Goal: Task Accomplishment & Management: Use online tool/utility

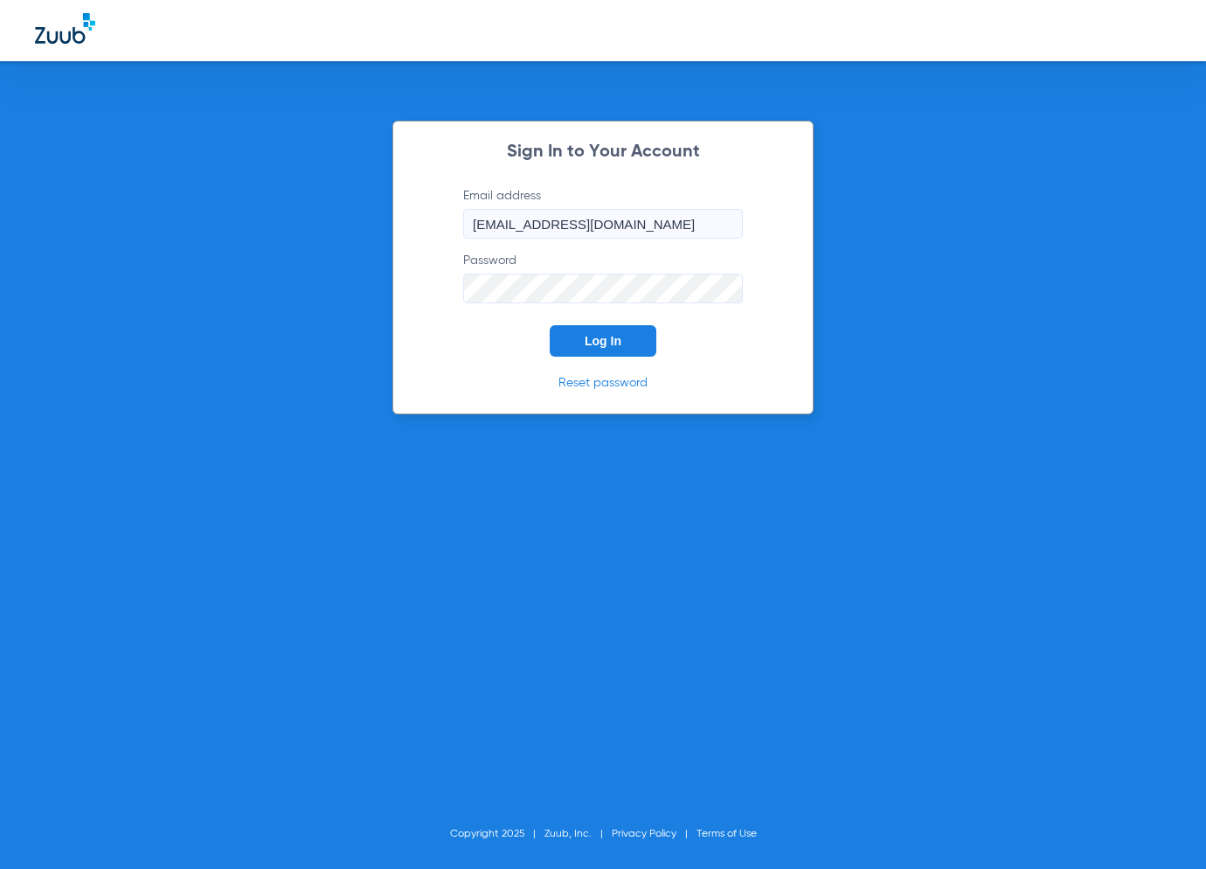
click at [582, 342] on button "Log In" at bounding box center [603, 340] width 107 height 31
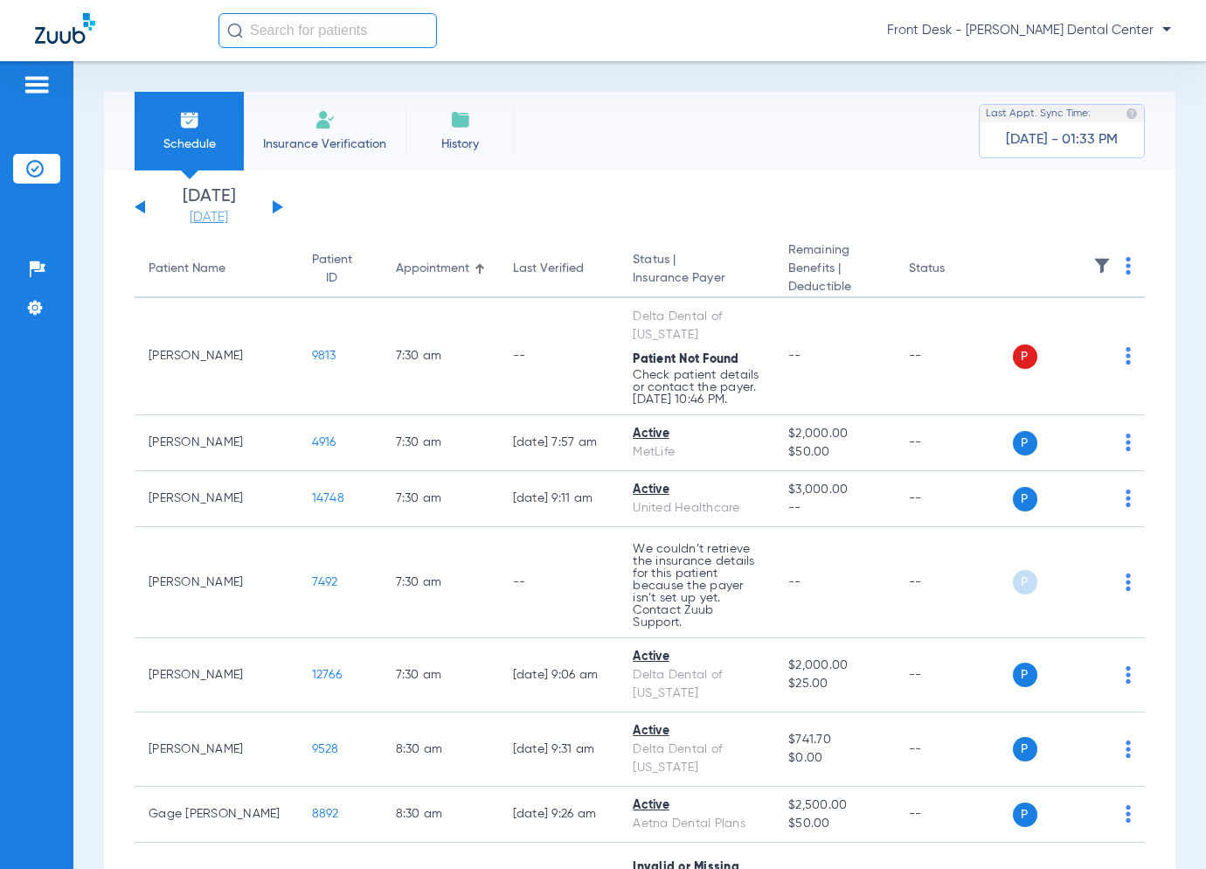
click at [231, 217] on link "[DATE]" at bounding box center [208, 217] width 105 height 17
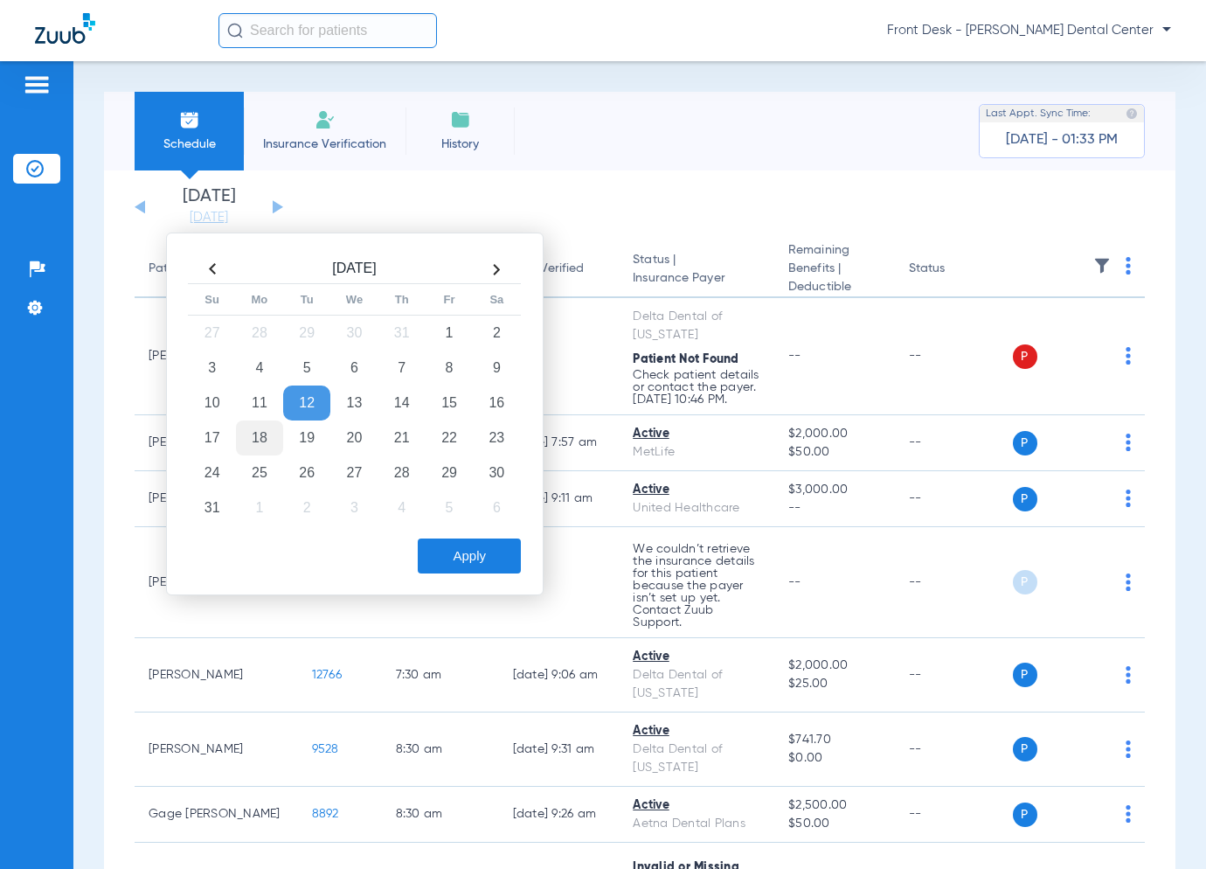
click at [240, 436] on td "18" at bounding box center [259, 437] width 47 height 35
click at [490, 570] on button "Apply" at bounding box center [469, 555] width 103 height 35
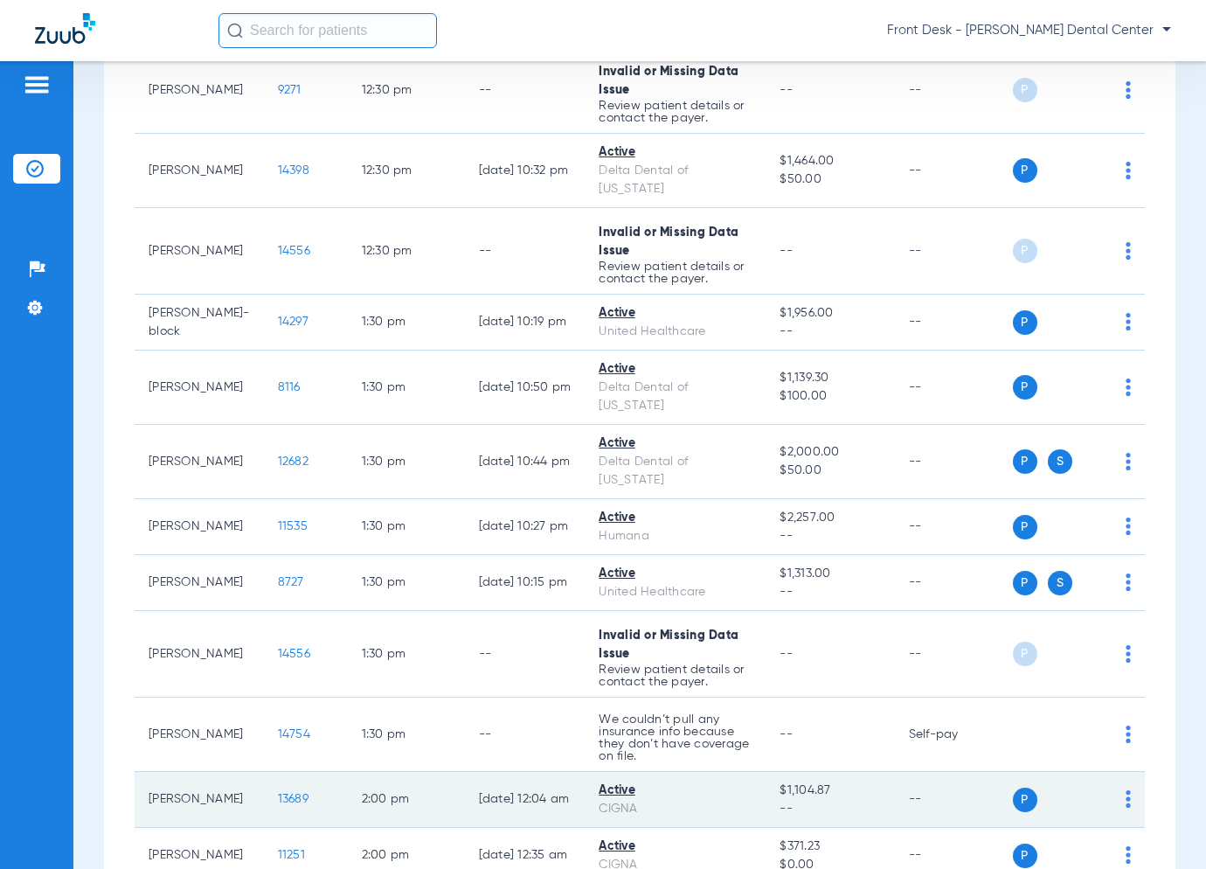
scroll to position [350, 0]
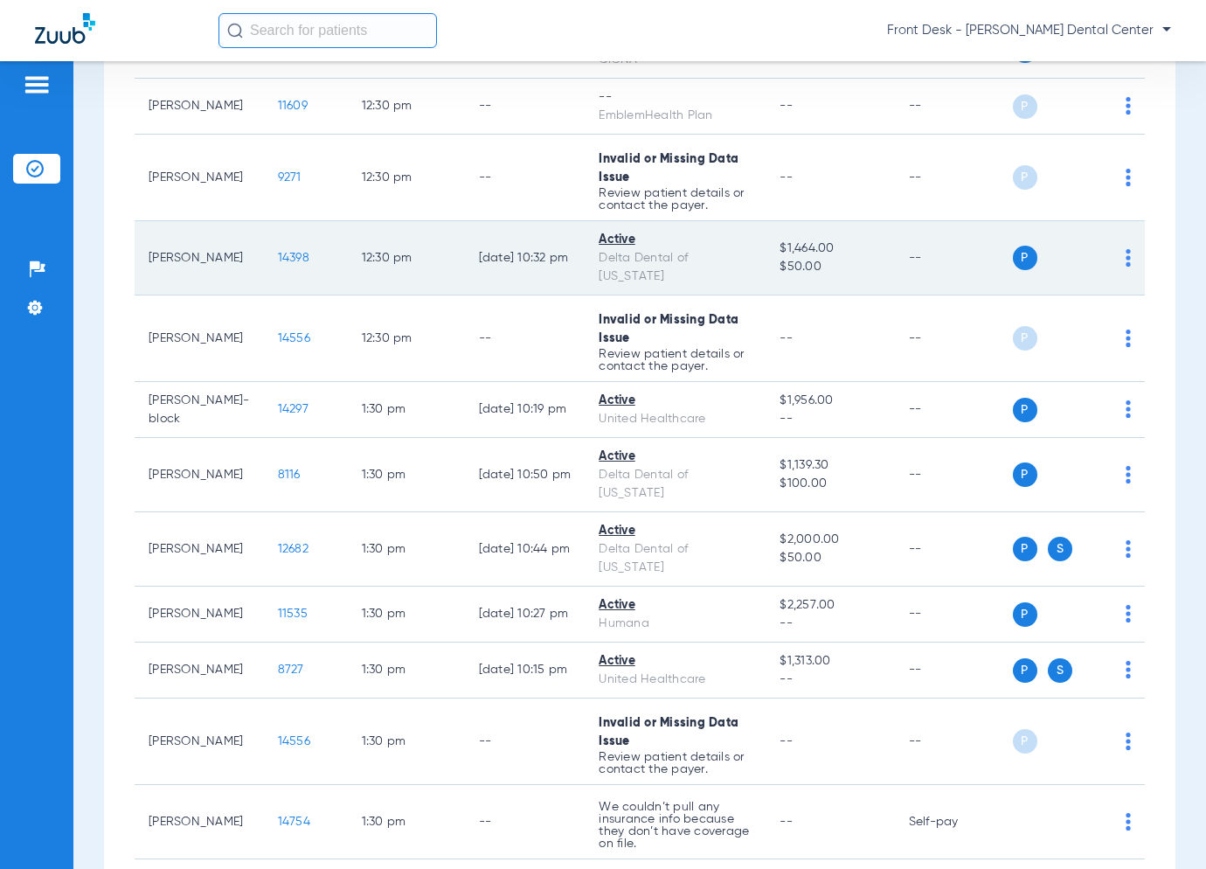
click at [278, 252] on span "14398" at bounding box center [293, 258] width 31 height 12
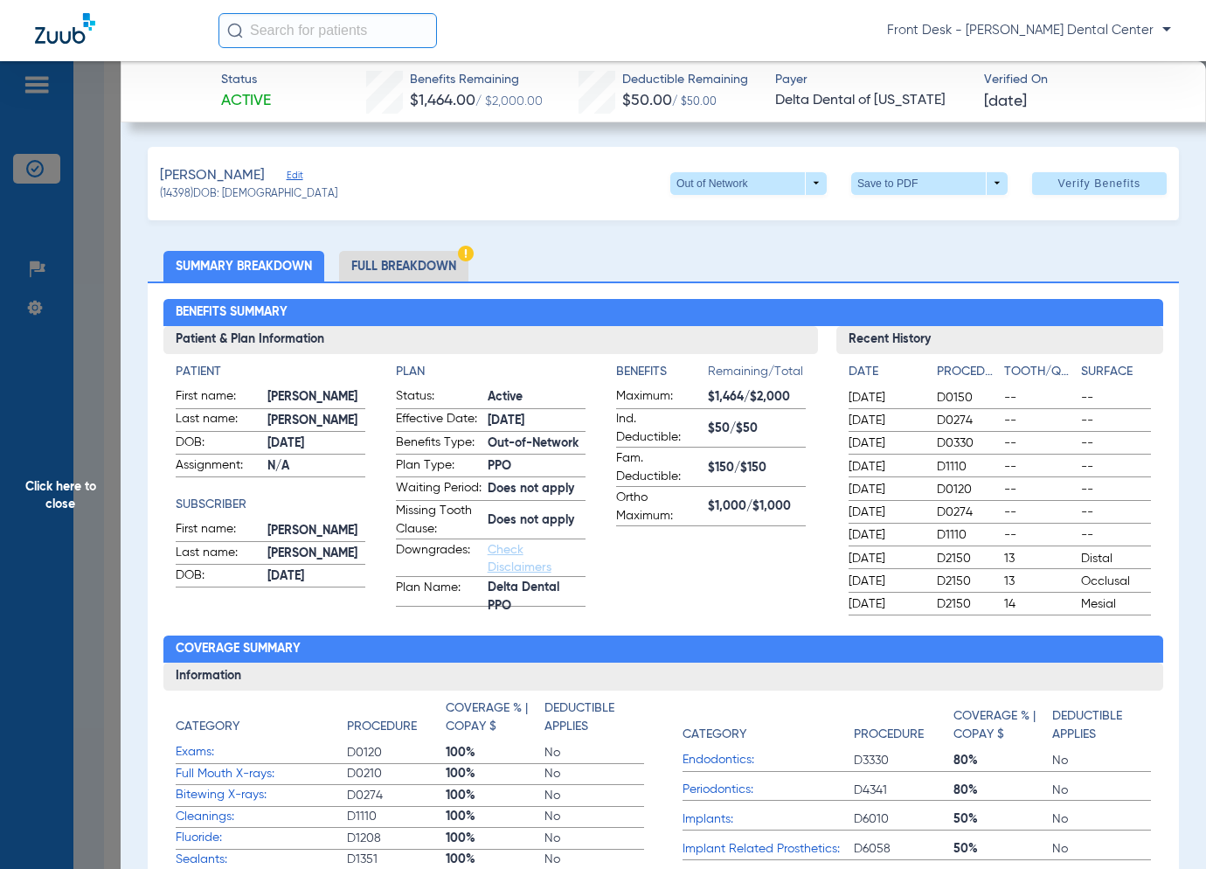
drag, startPoint x: 93, startPoint y: 478, endPoint x: 84, endPoint y: 479, distance: 8.8
click at [93, 479] on span "Click here to close" at bounding box center [60, 495] width 121 height 869
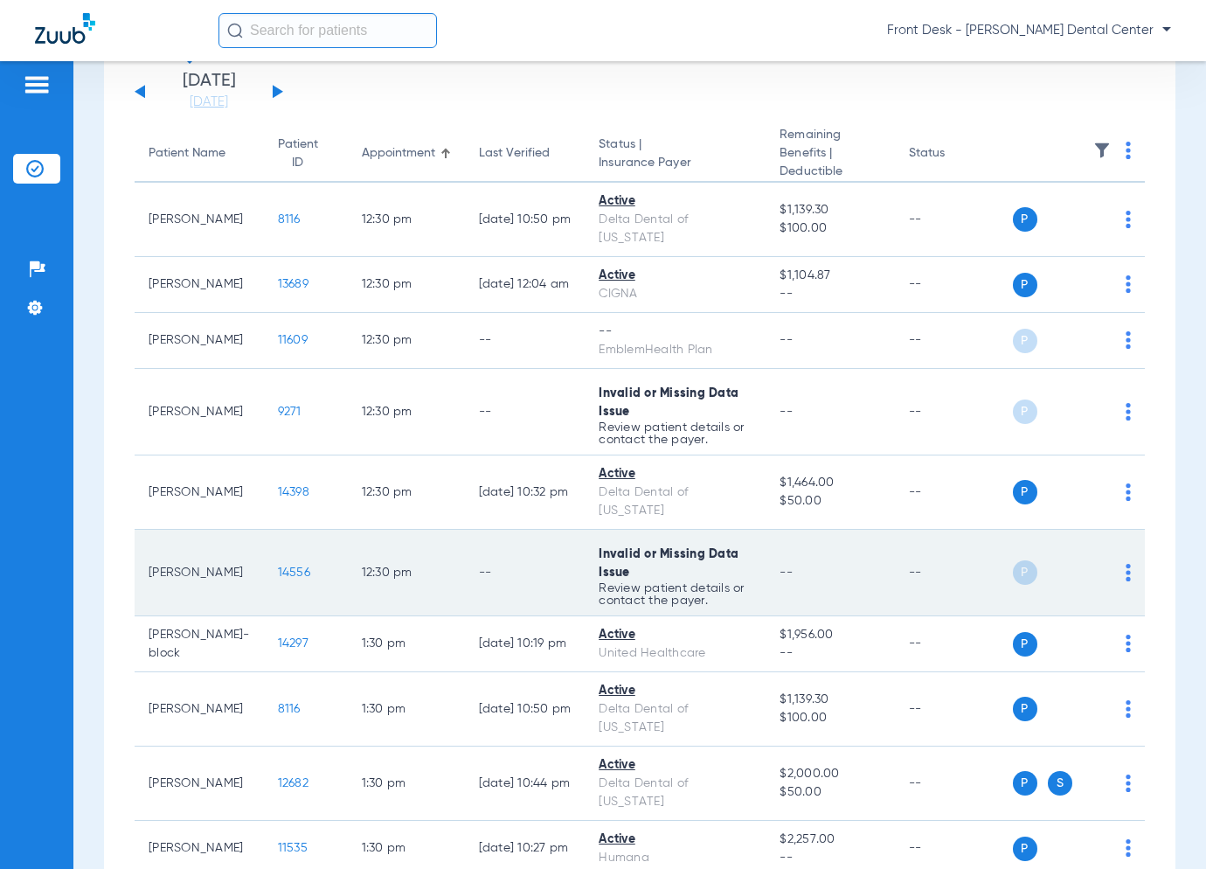
scroll to position [87, 0]
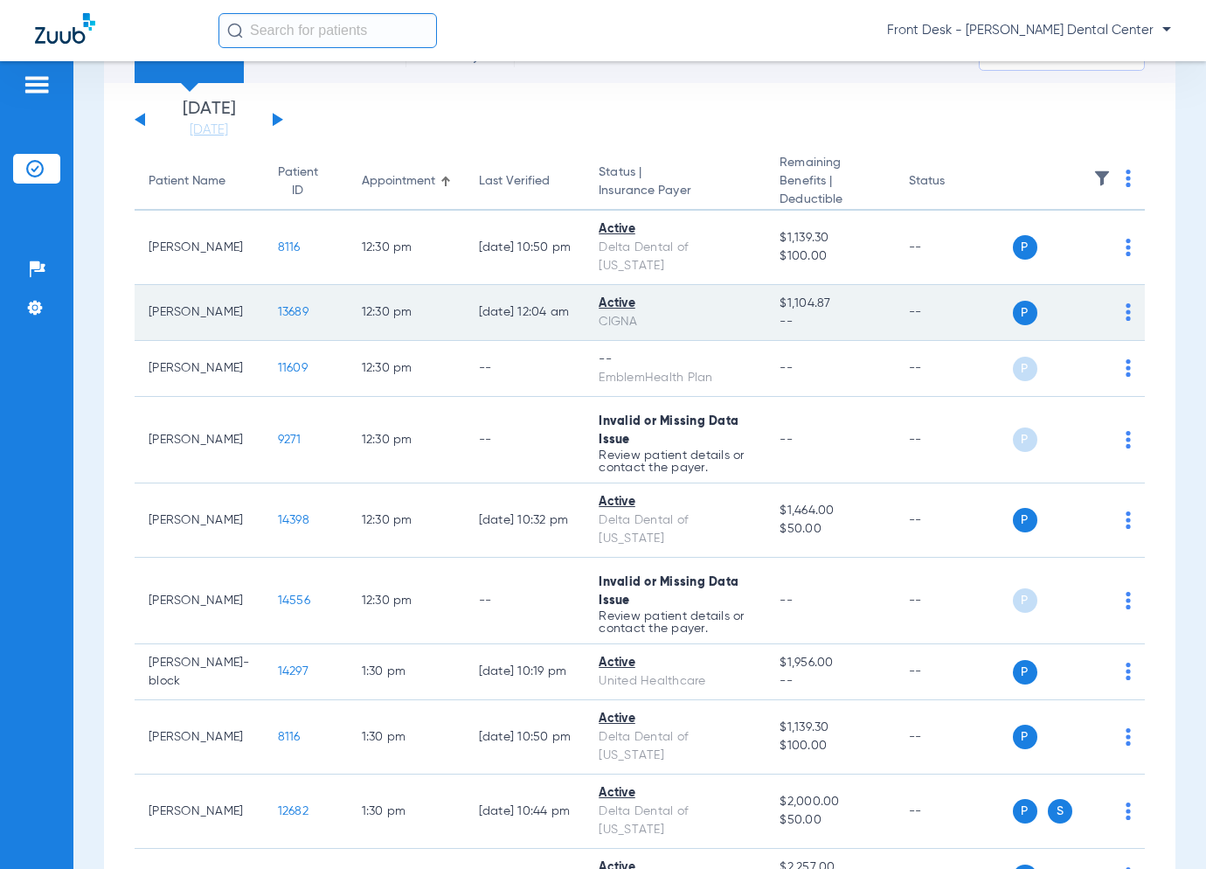
click at [278, 306] on span "13689" at bounding box center [293, 312] width 31 height 12
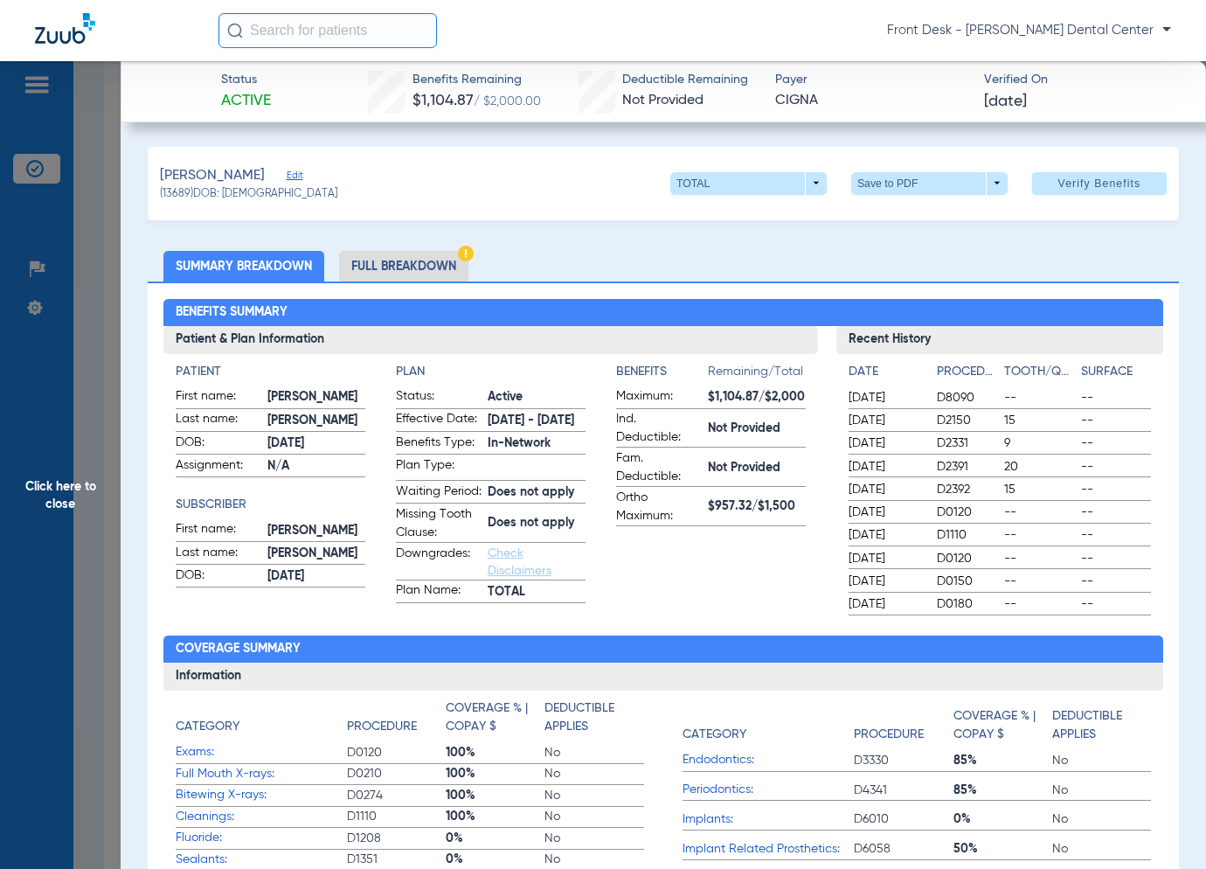
click at [64, 482] on span "Click here to close" at bounding box center [60, 495] width 121 height 869
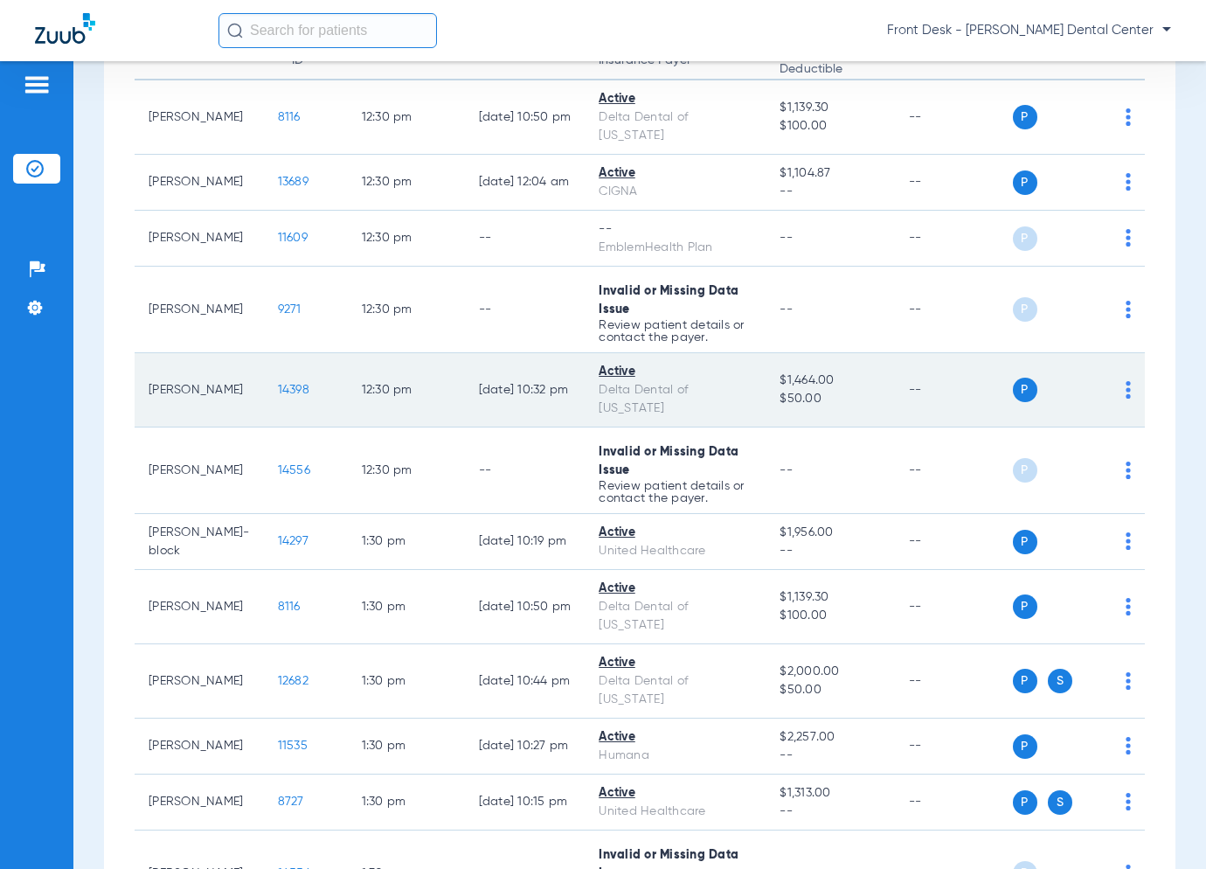
scroll to position [262, 0]
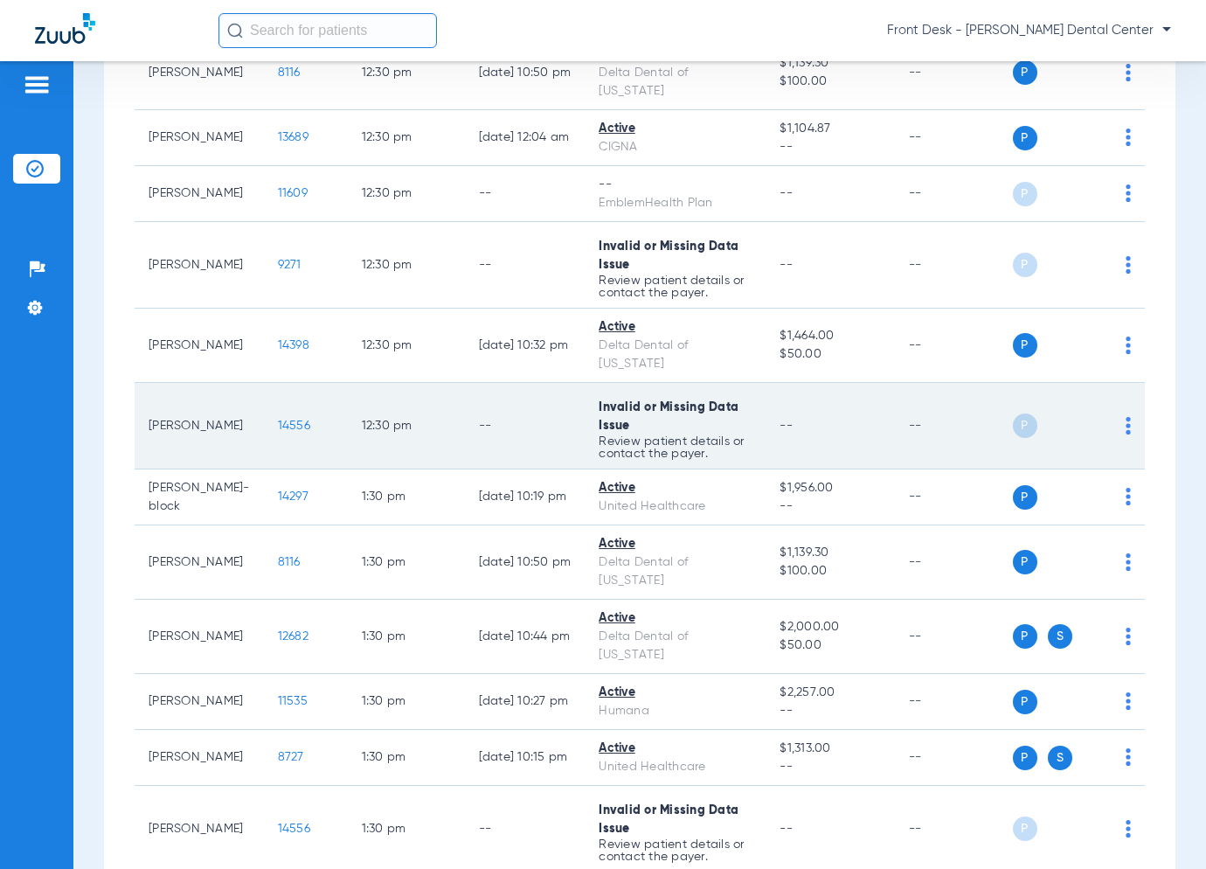
click at [278, 420] on span "14556" at bounding box center [294, 426] width 32 height 12
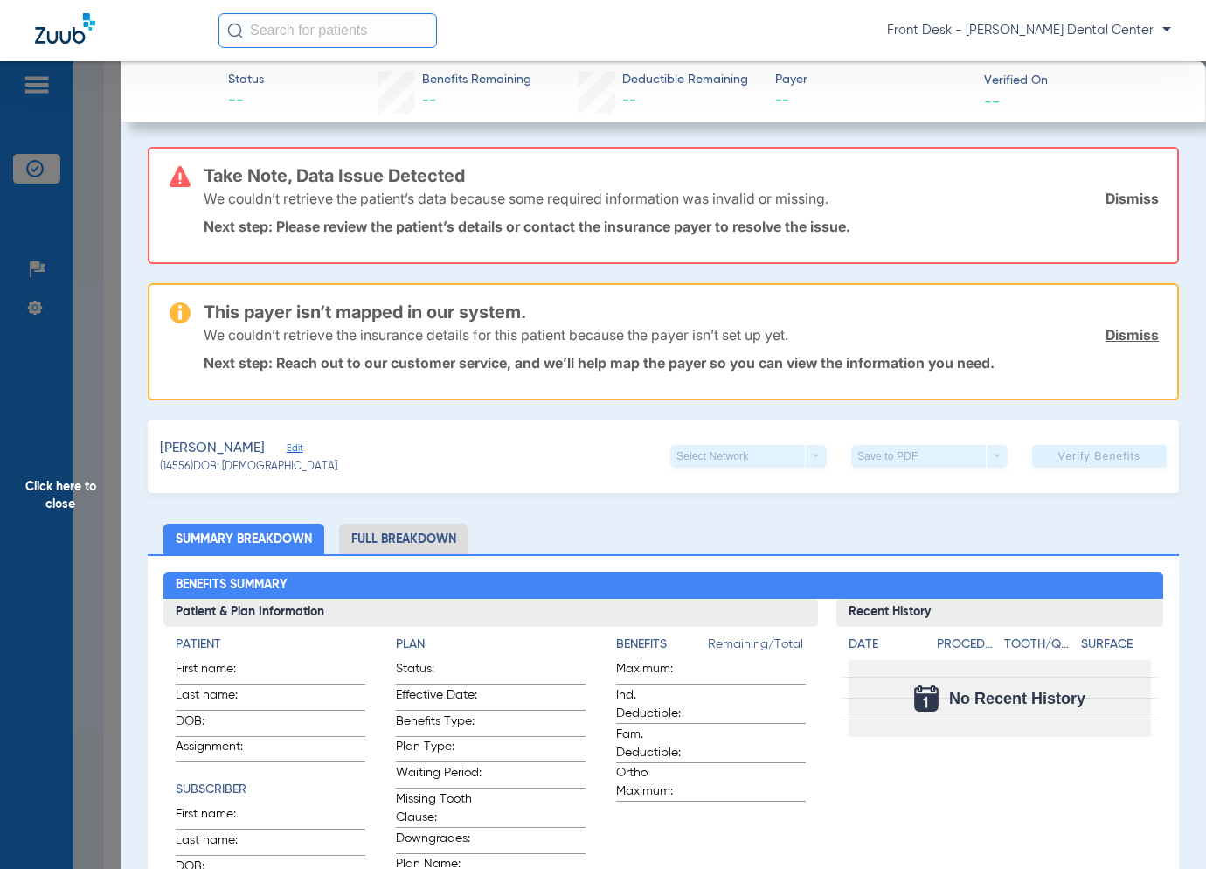
click at [94, 348] on span "Click here to close" at bounding box center [60, 495] width 121 height 869
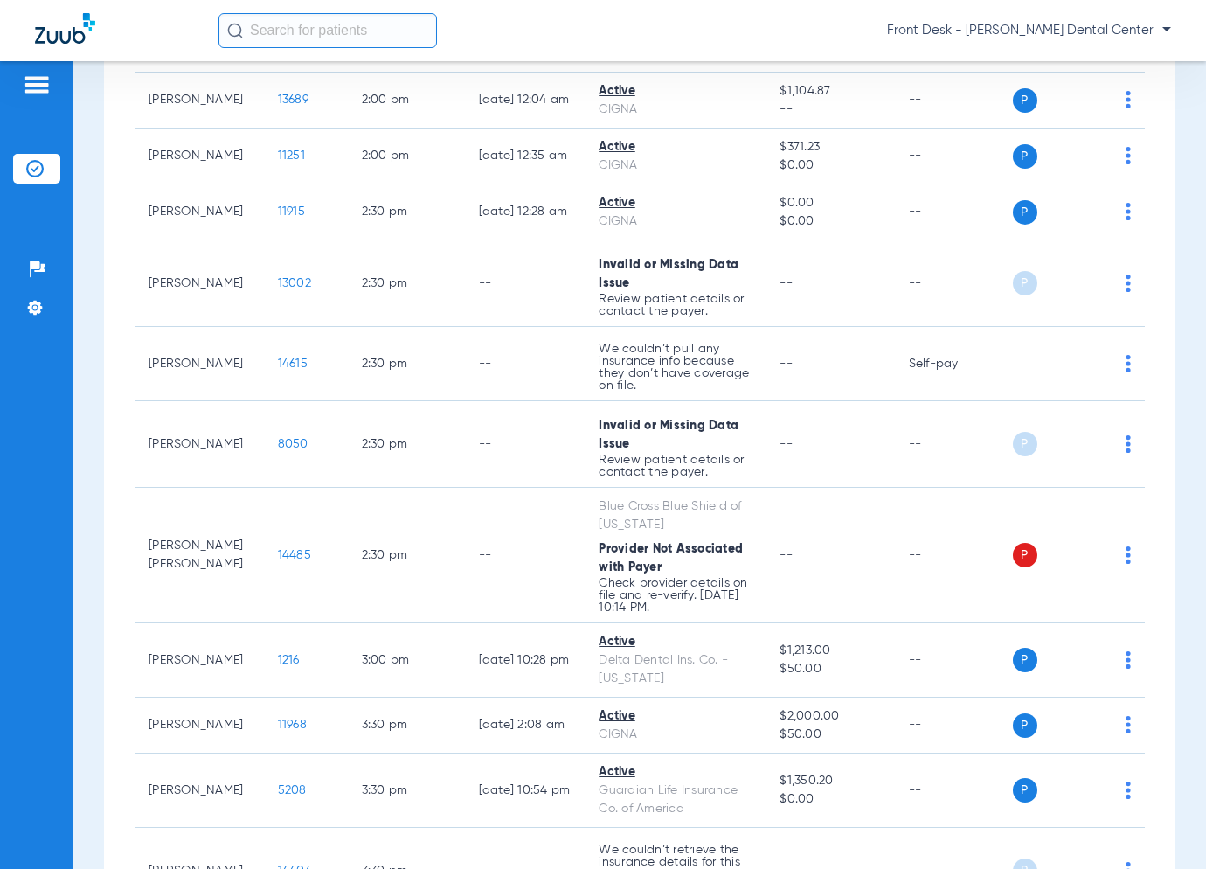
scroll to position [1224, 0]
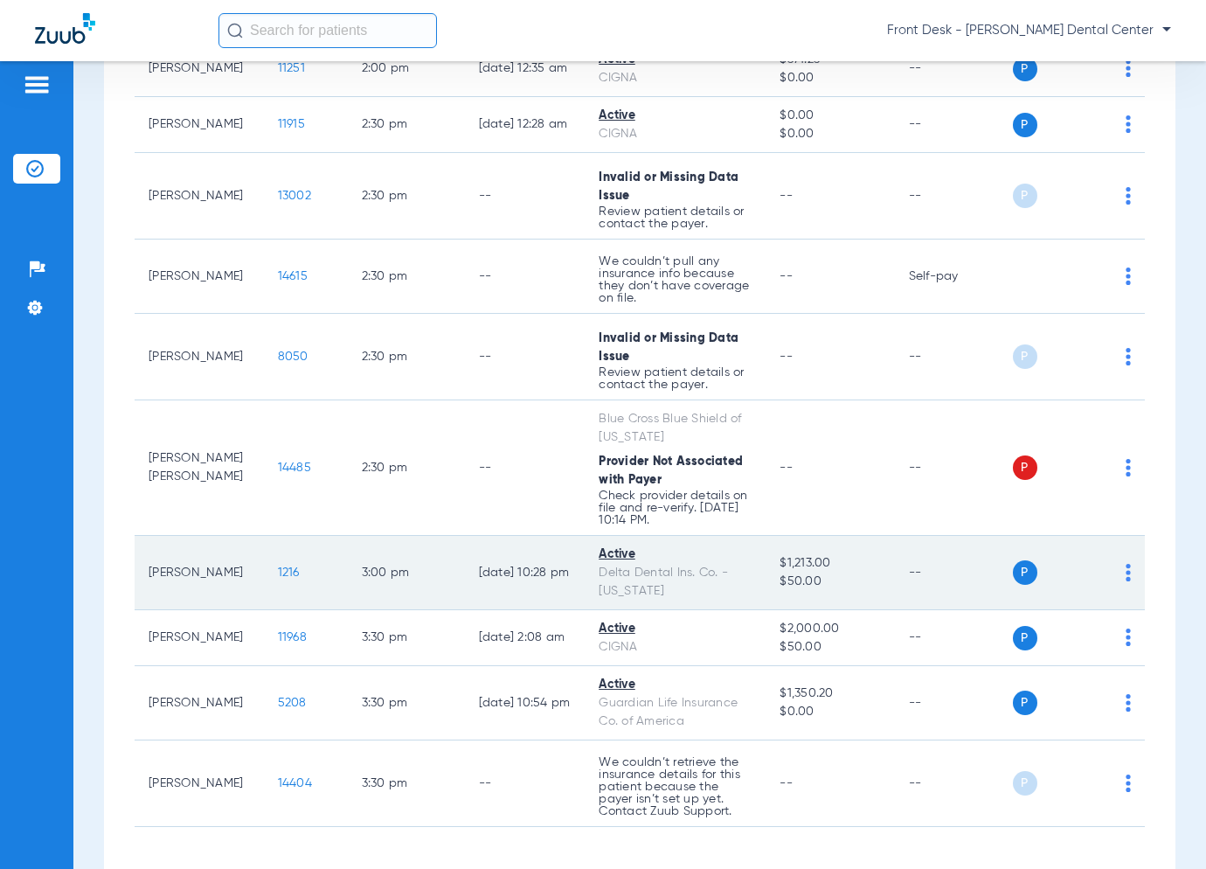
click at [278, 566] on span "1216" at bounding box center [289, 572] width 22 height 12
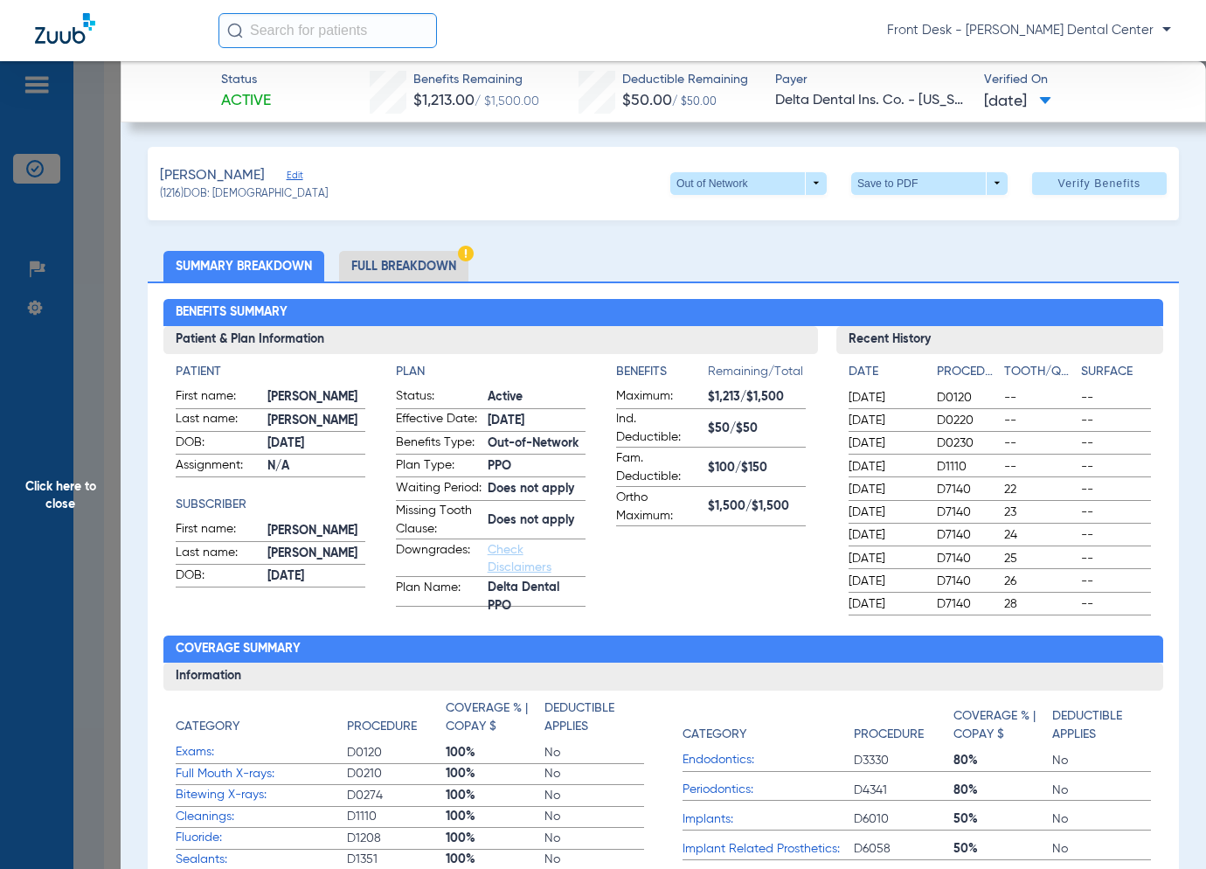
click at [63, 483] on span "Click here to close" at bounding box center [60, 495] width 121 height 869
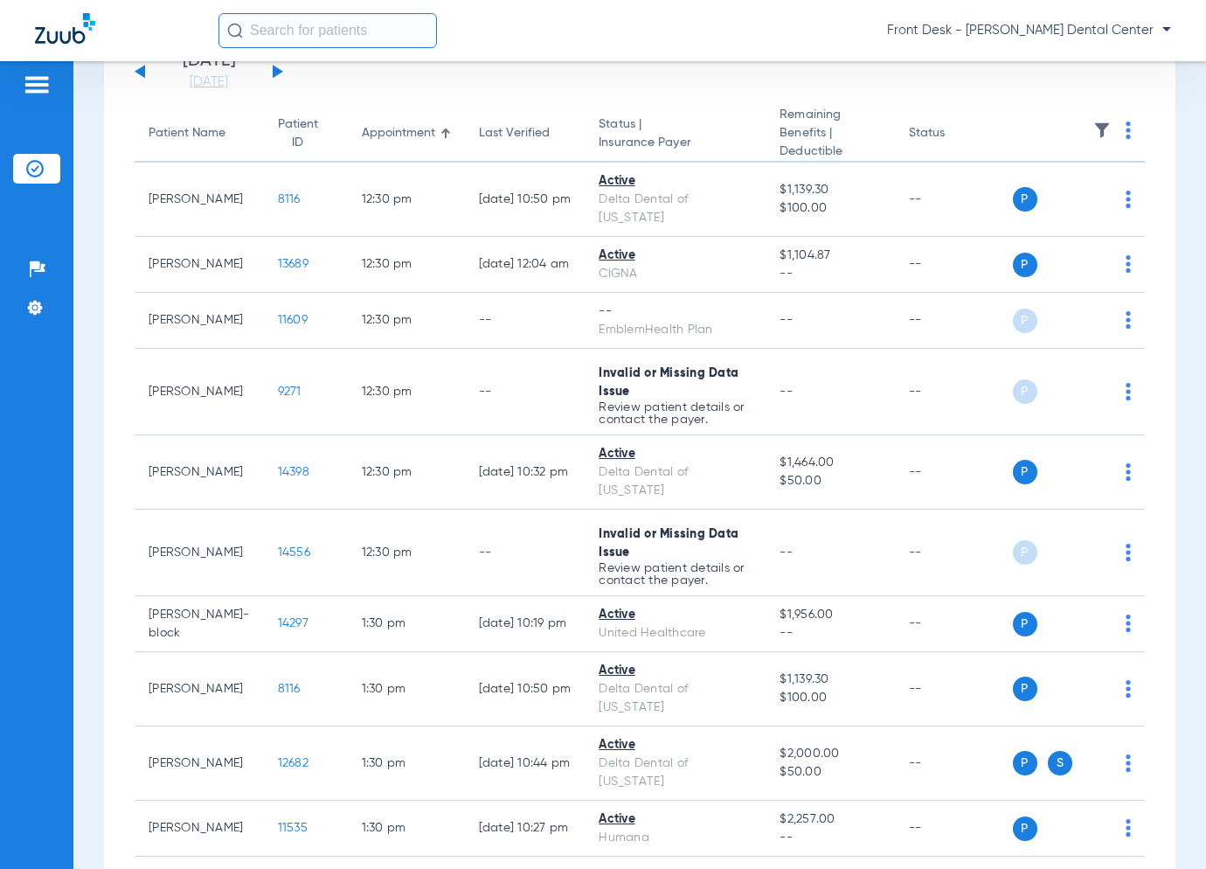
scroll to position [134, 0]
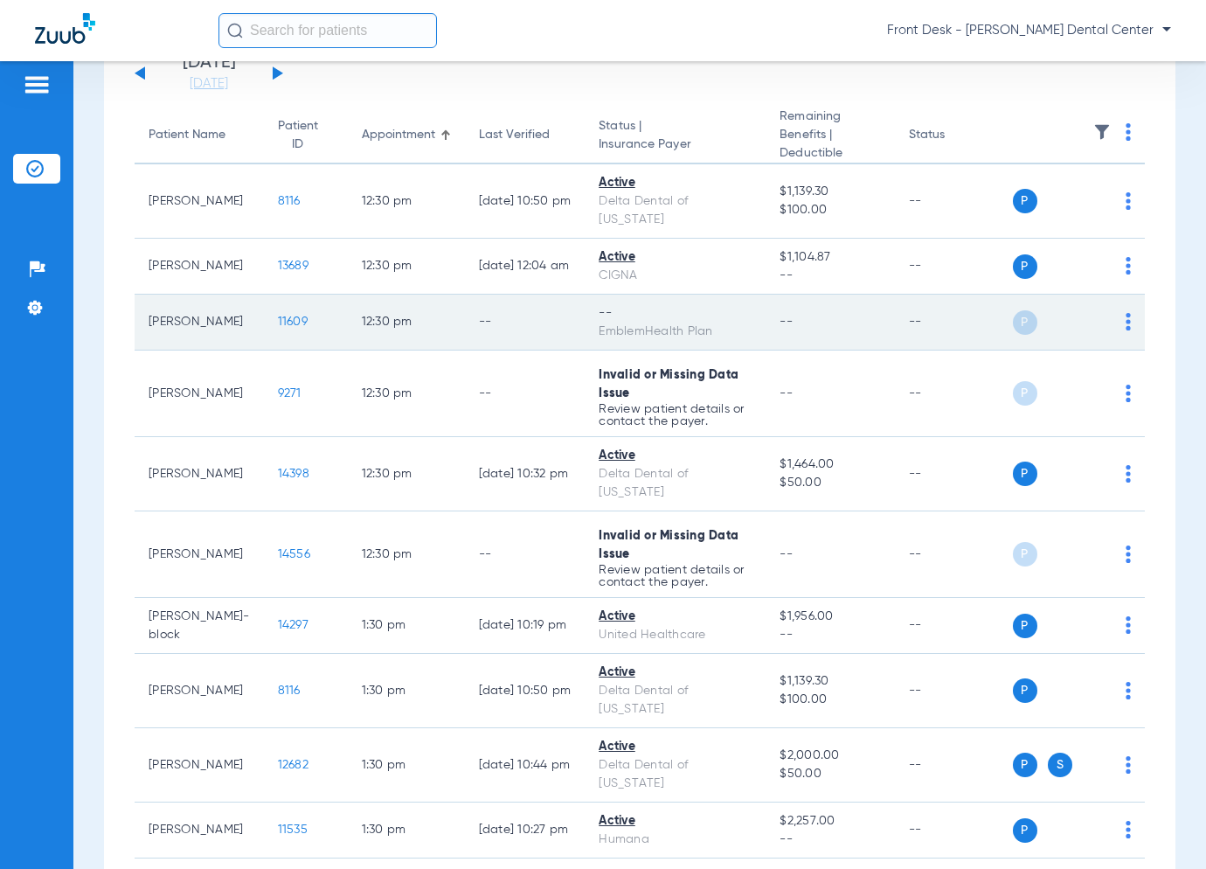
click at [278, 316] on span "11609" at bounding box center [293, 322] width 30 height 12
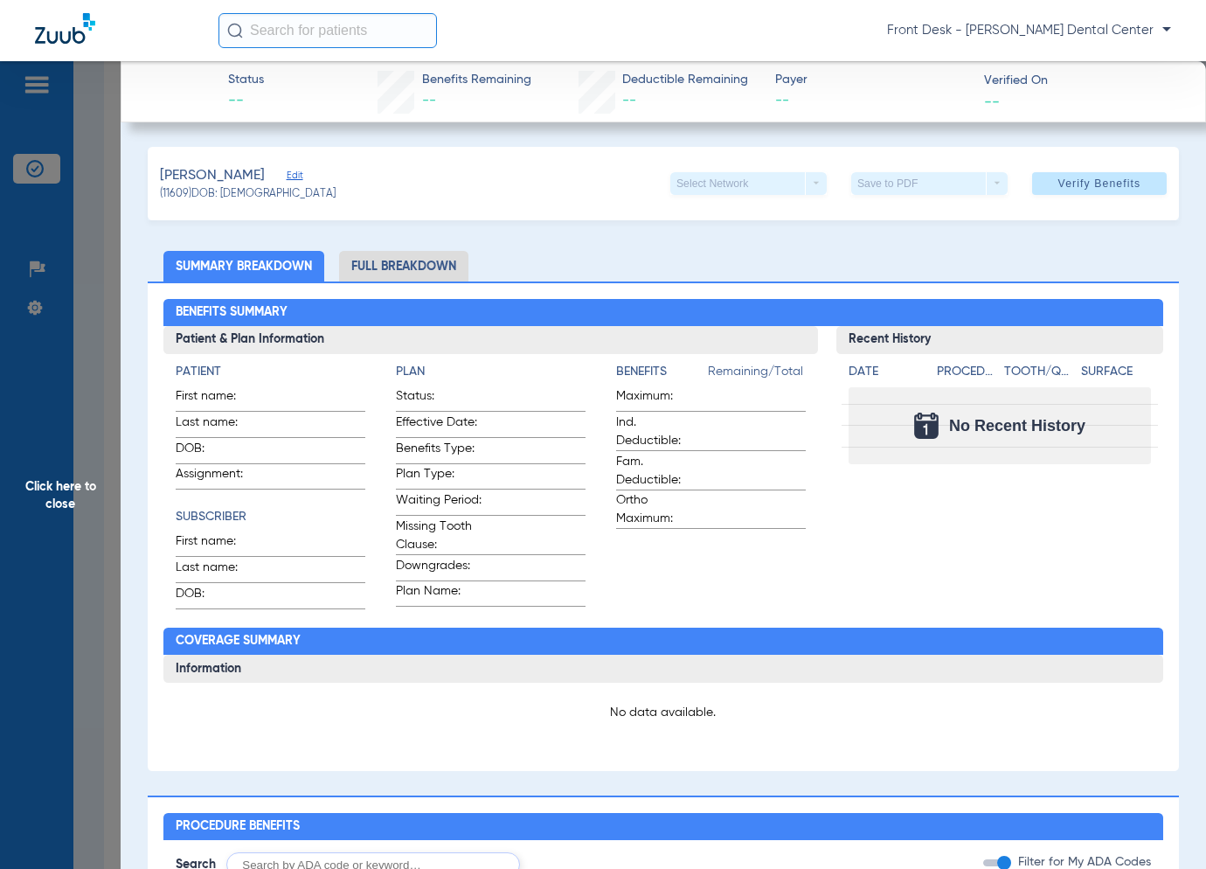
click at [98, 295] on span "Click here to close" at bounding box center [60, 495] width 121 height 869
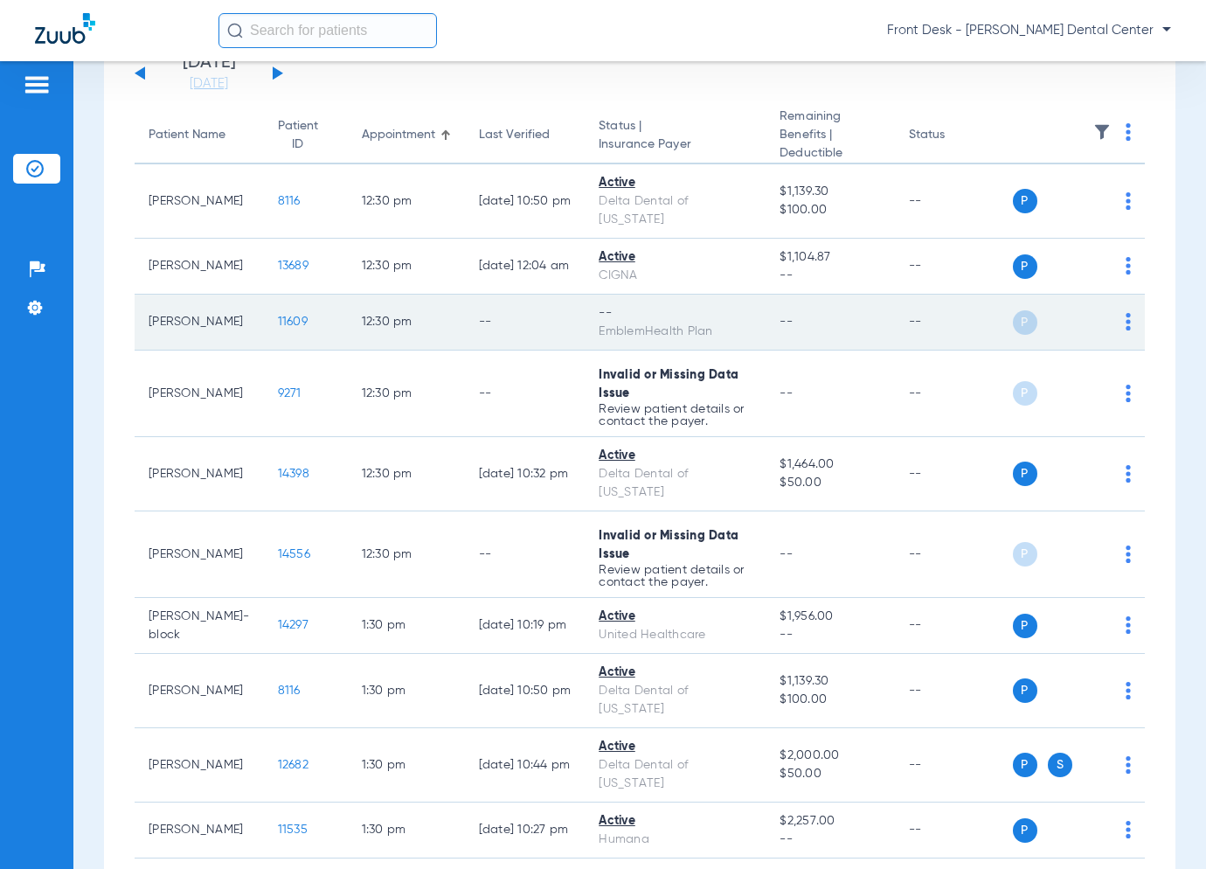
click at [278, 316] on span "11609" at bounding box center [293, 322] width 30 height 12
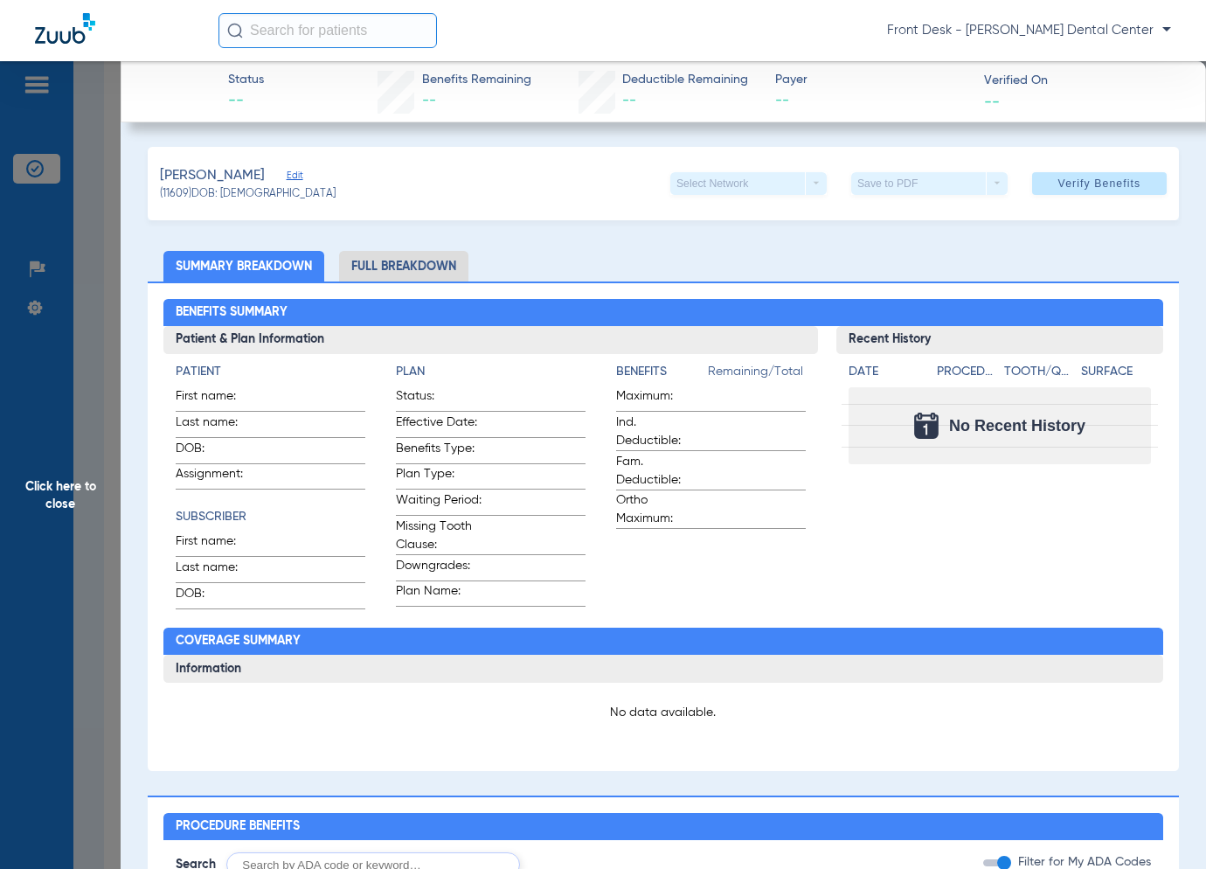
click at [49, 441] on span "Click here to close" at bounding box center [60, 495] width 121 height 869
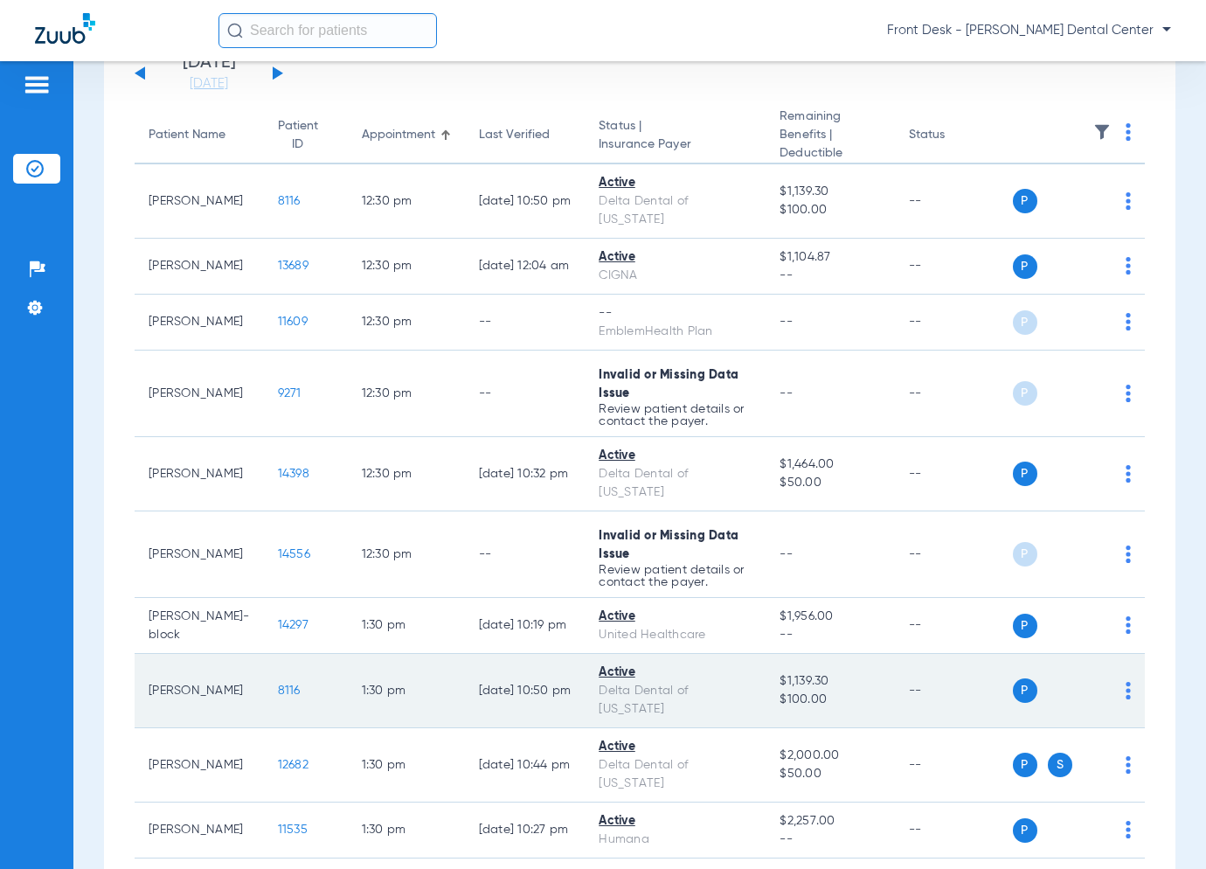
click at [278, 684] on span "8116" at bounding box center [289, 690] width 23 height 12
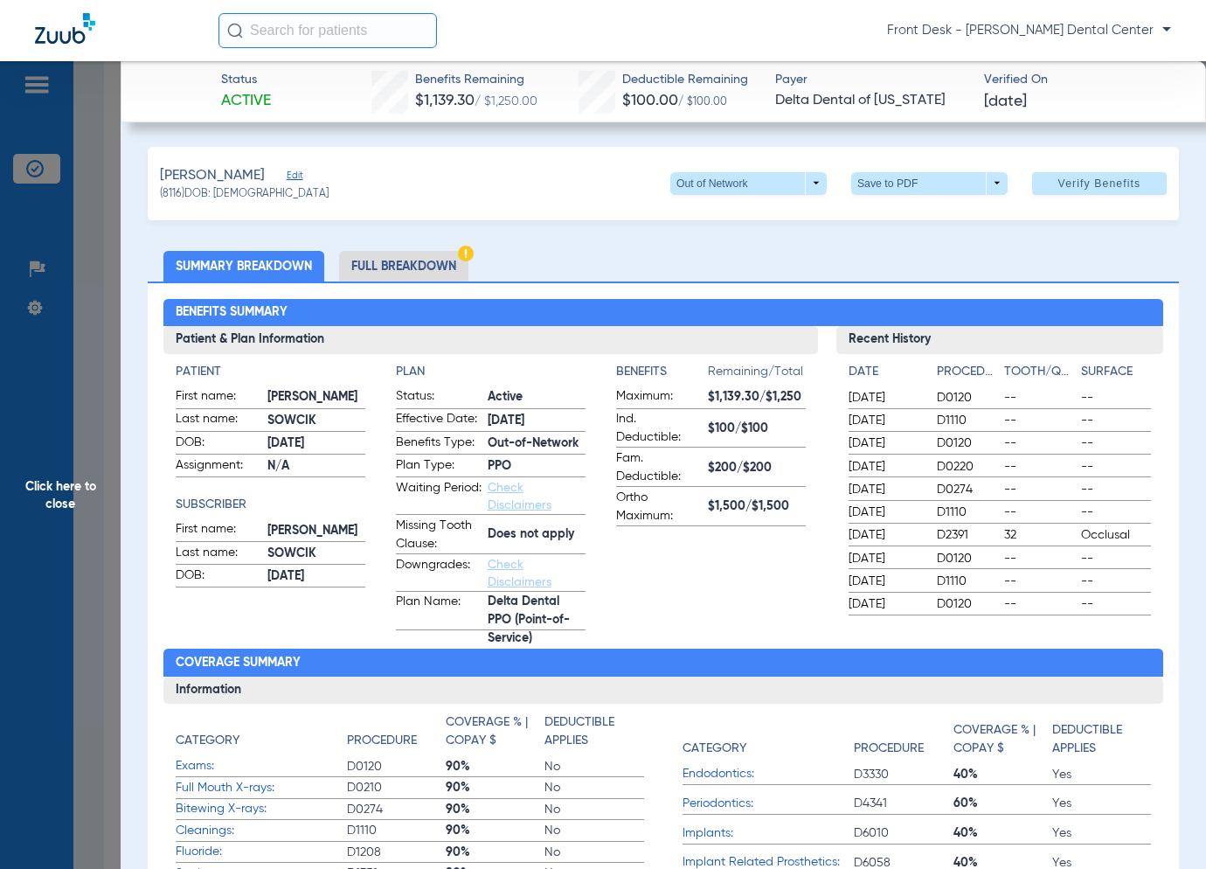
click at [75, 538] on span "Click here to close" at bounding box center [60, 495] width 121 height 869
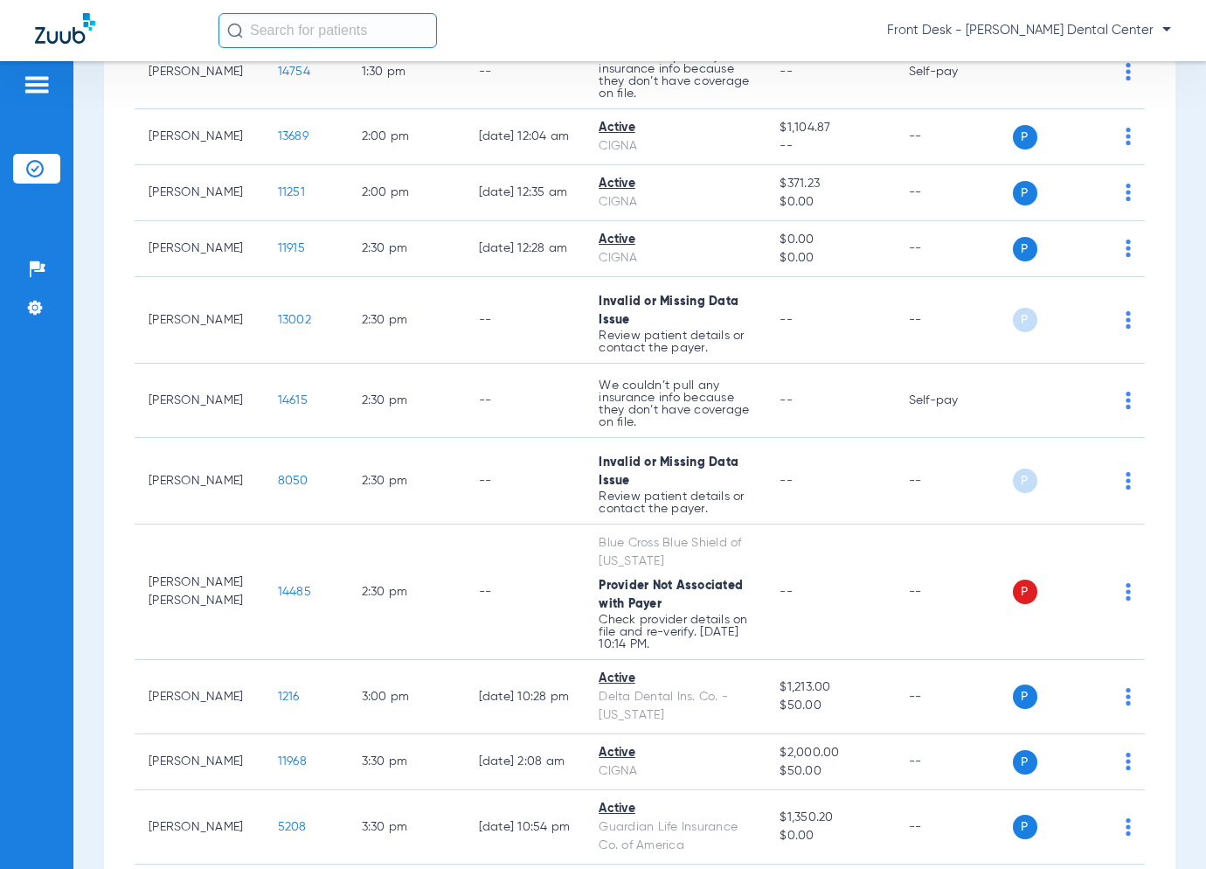
scroll to position [1224, 0]
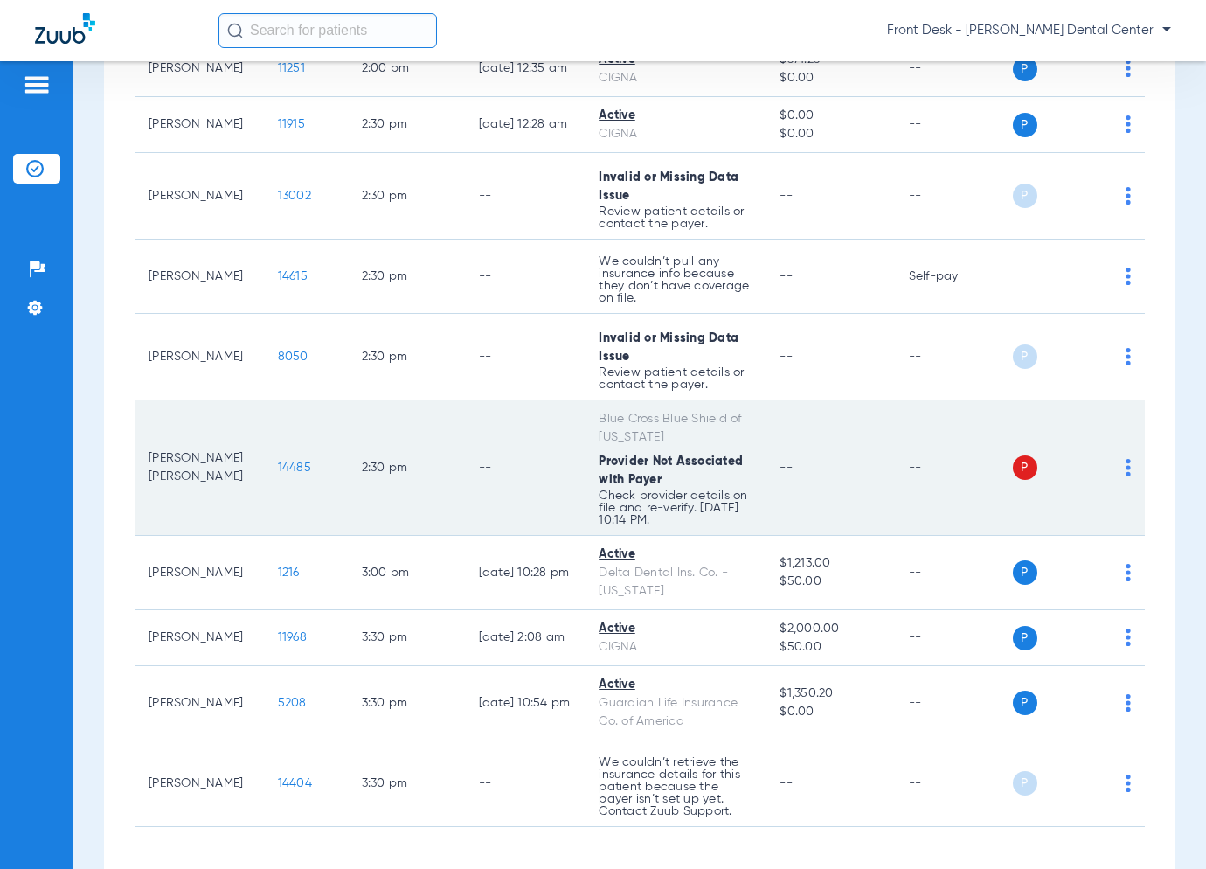
click at [278, 462] on span "14485" at bounding box center [294, 468] width 33 height 12
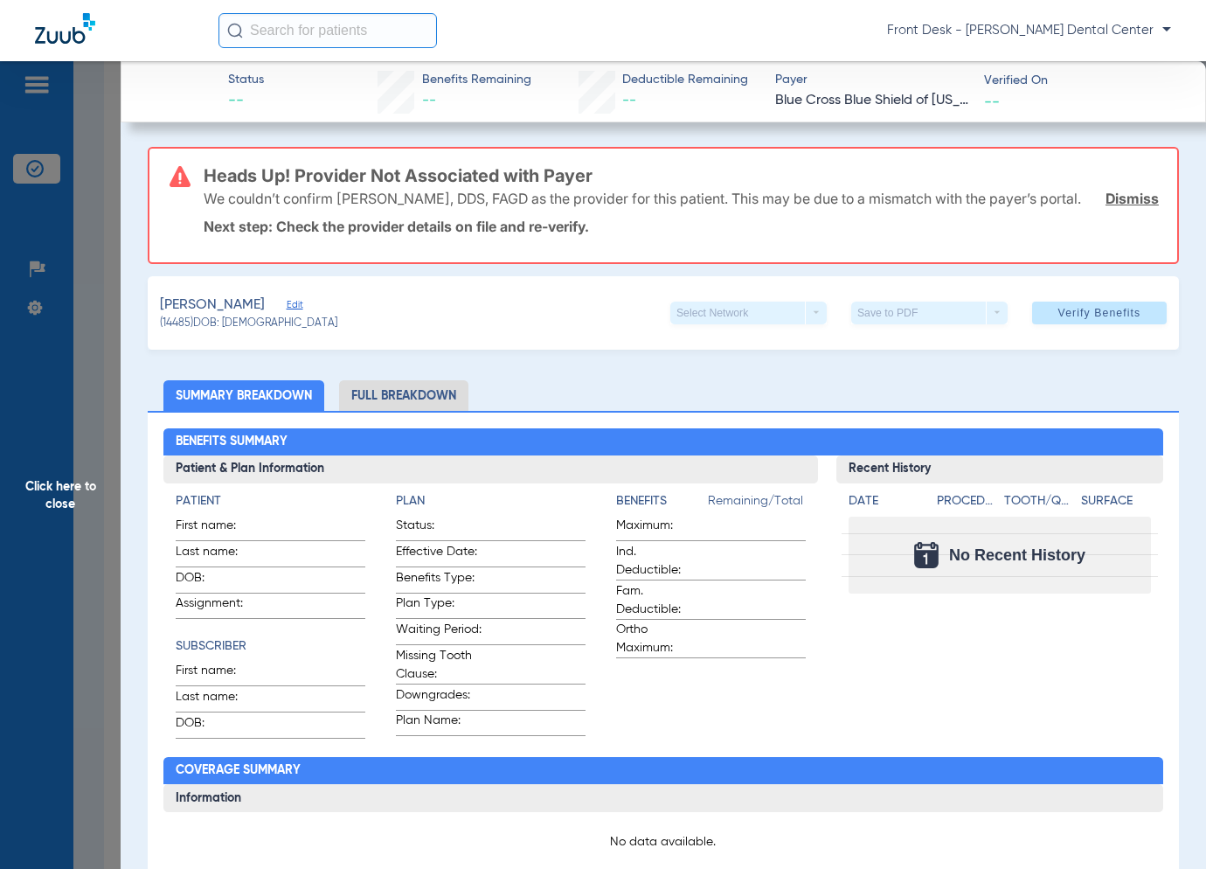
click at [69, 524] on span "Click here to close" at bounding box center [60, 495] width 121 height 869
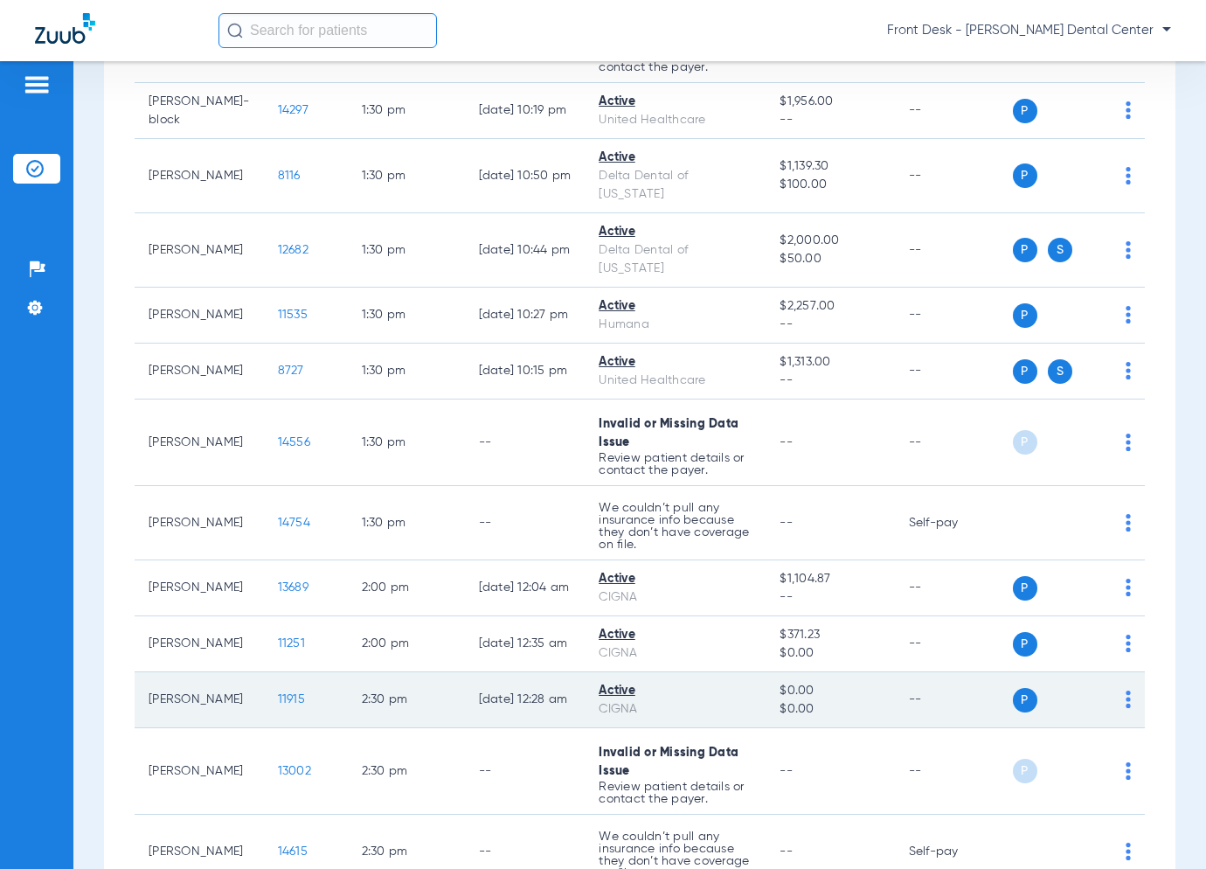
scroll to position [787, 0]
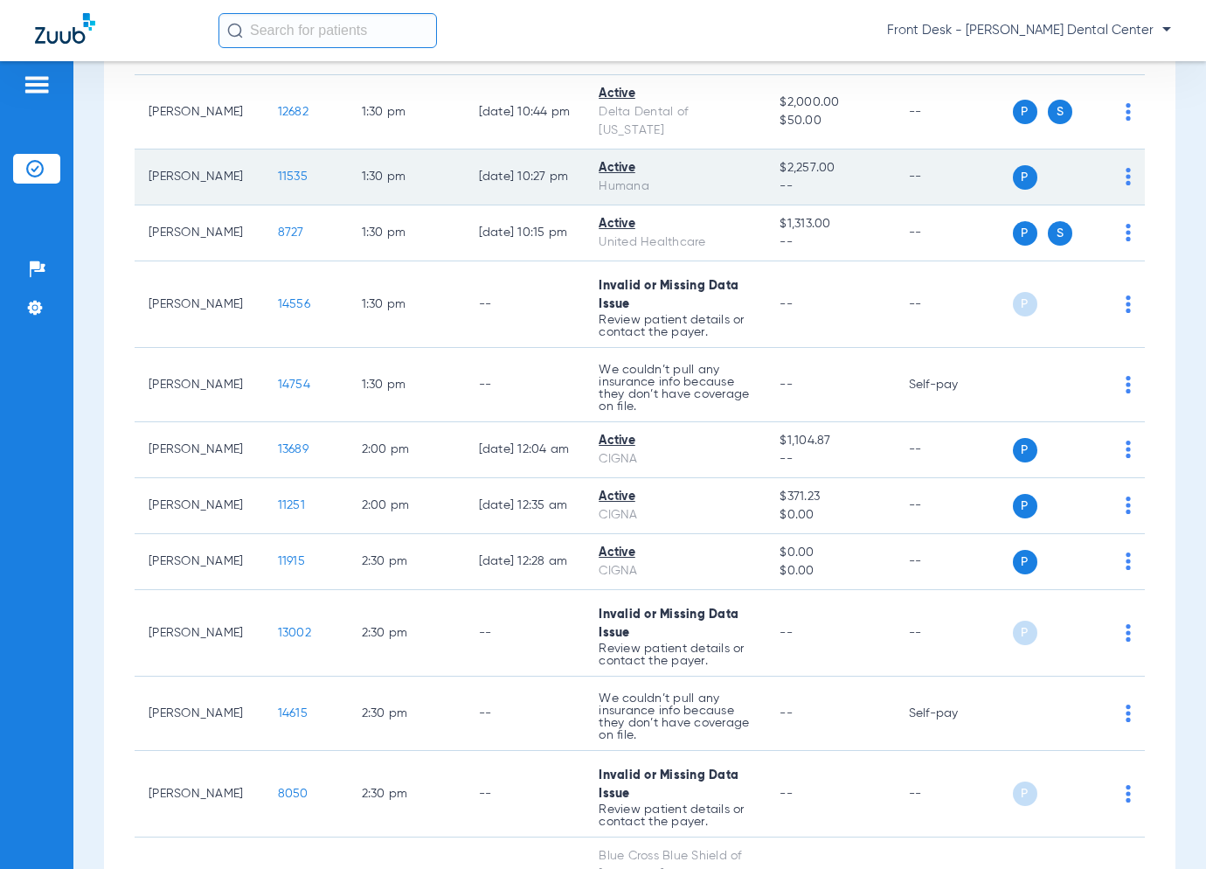
click at [278, 170] on span "11535" at bounding box center [293, 176] width 30 height 12
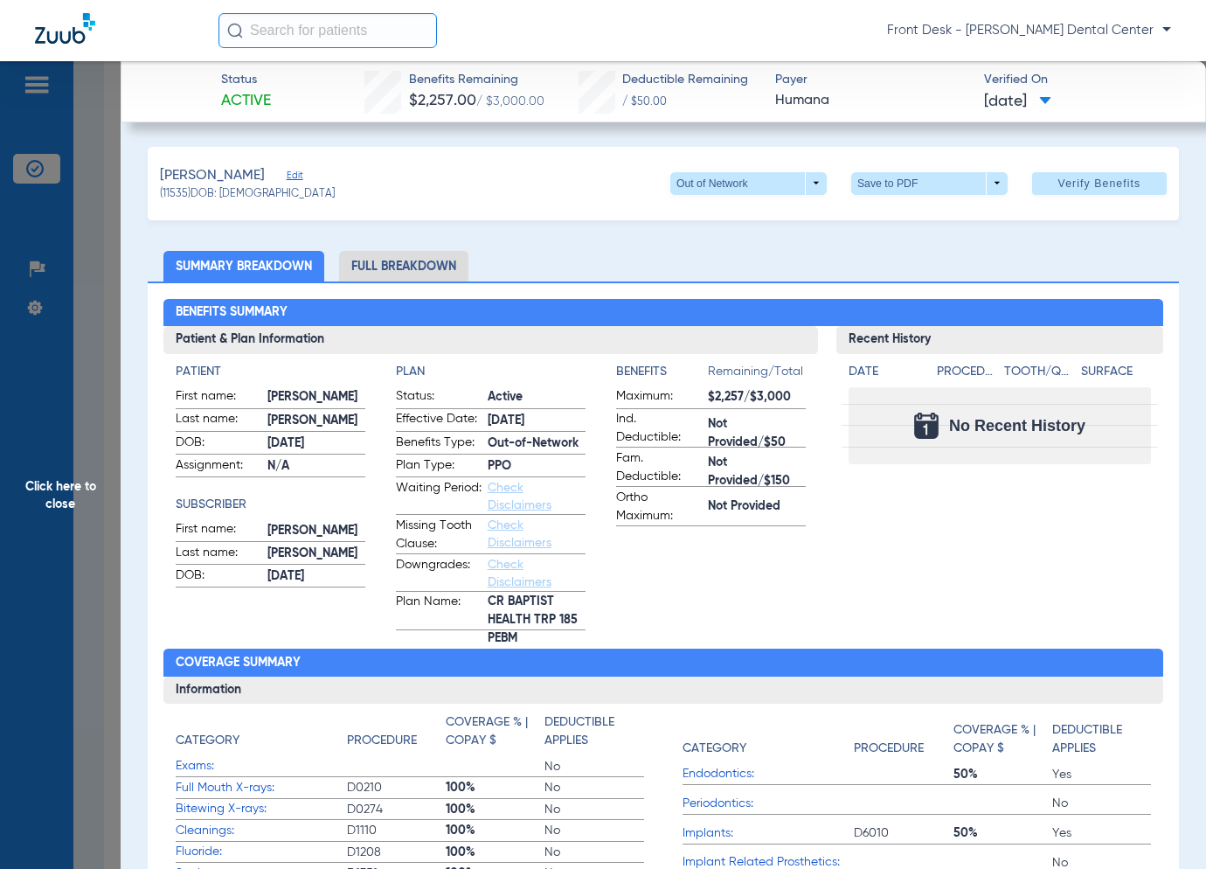
click at [104, 478] on span "Click here to close" at bounding box center [60, 495] width 121 height 869
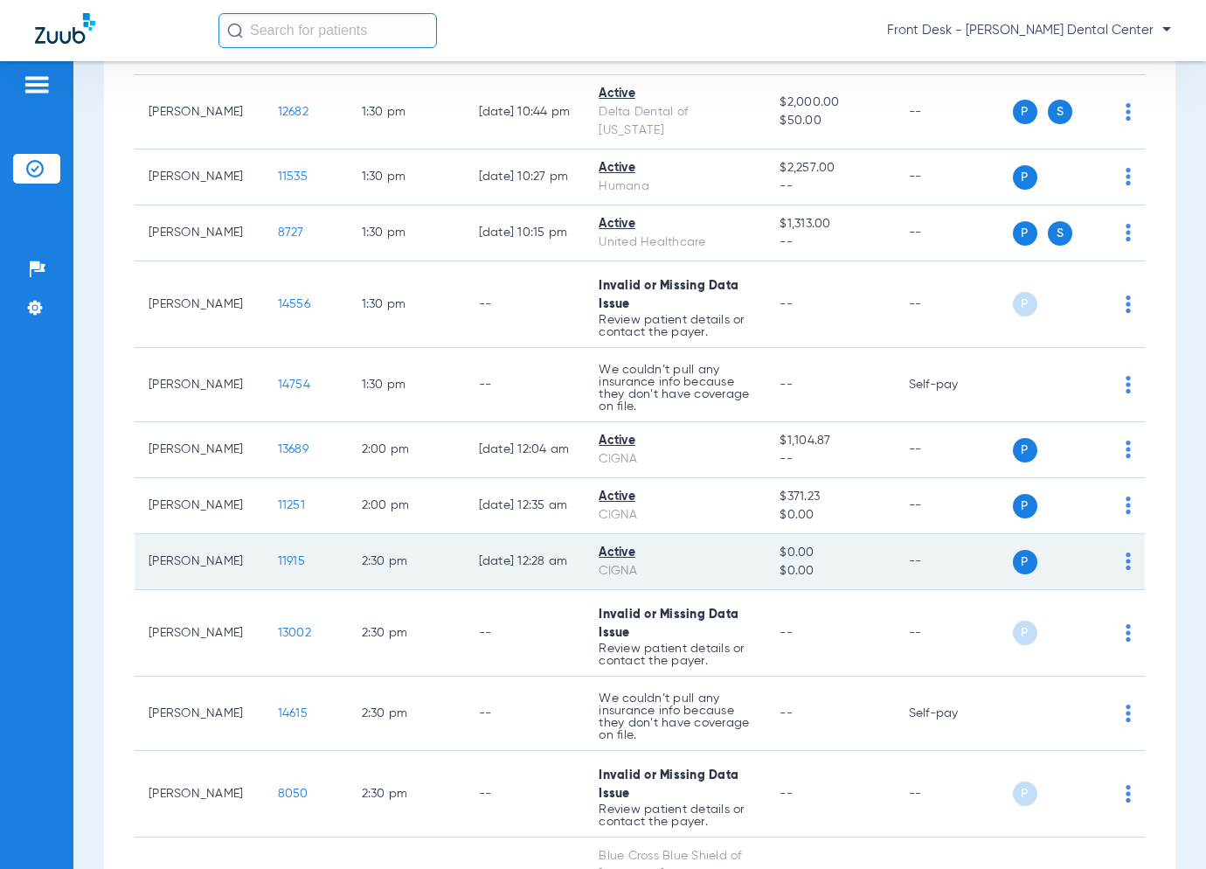
click at [278, 555] on span "11915" at bounding box center [291, 561] width 27 height 12
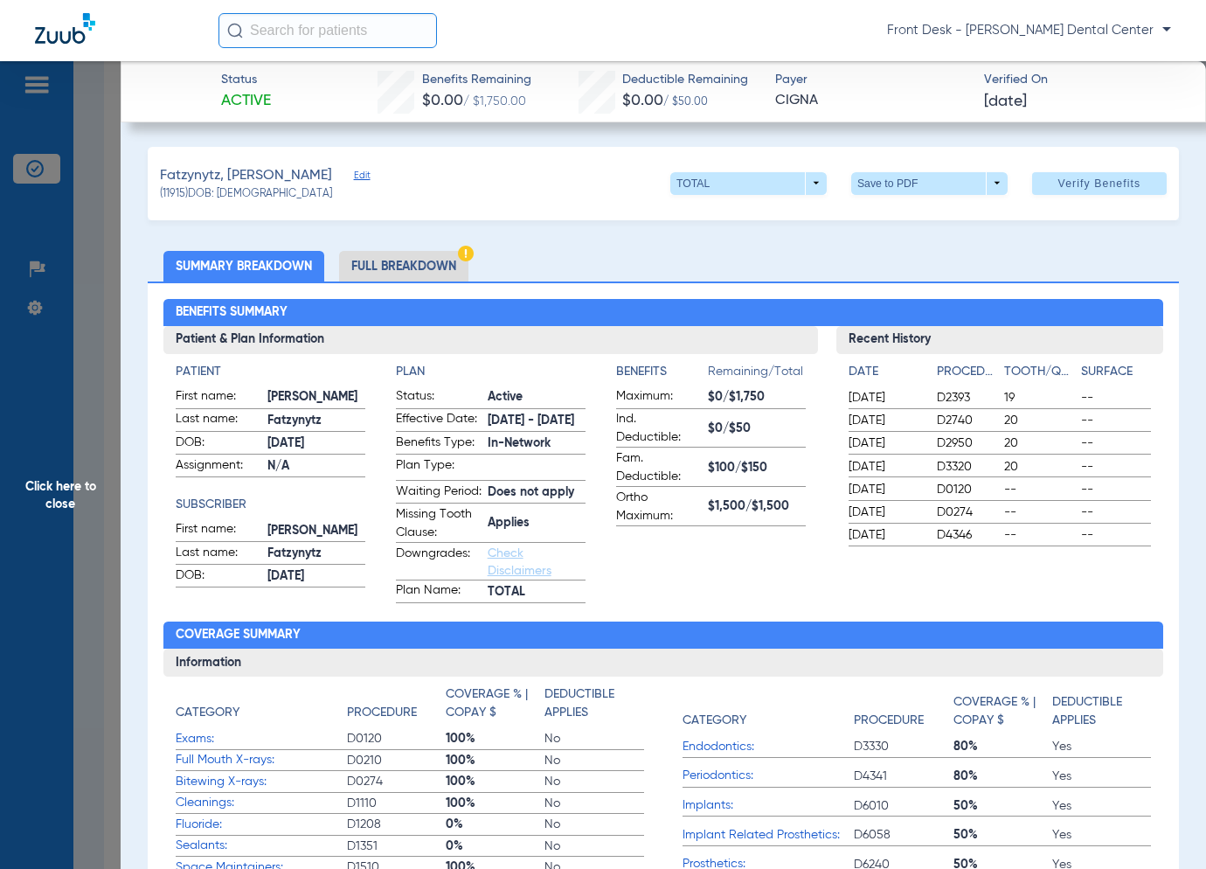
click at [94, 532] on span "Click here to close" at bounding box center [60, 495] width 121 height 869
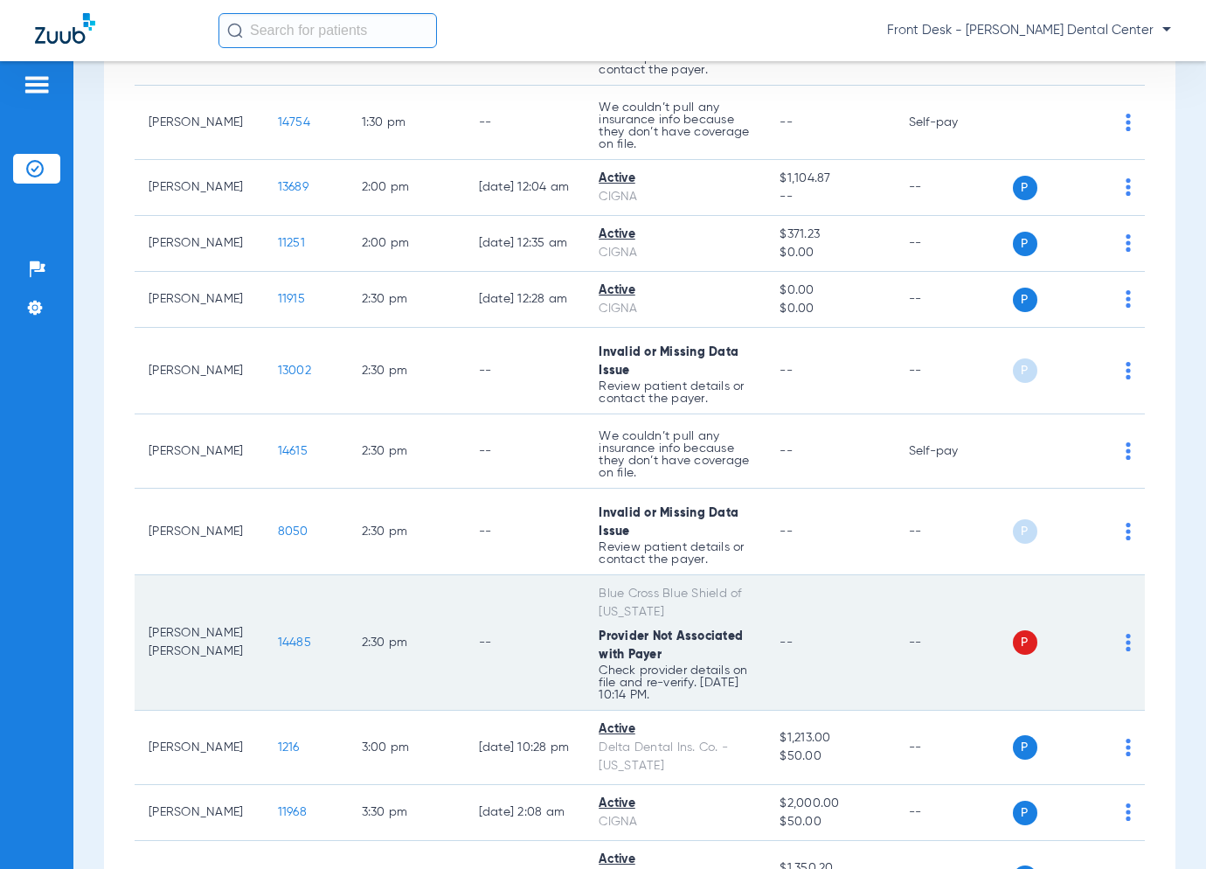
scroll to position [1270, 0]
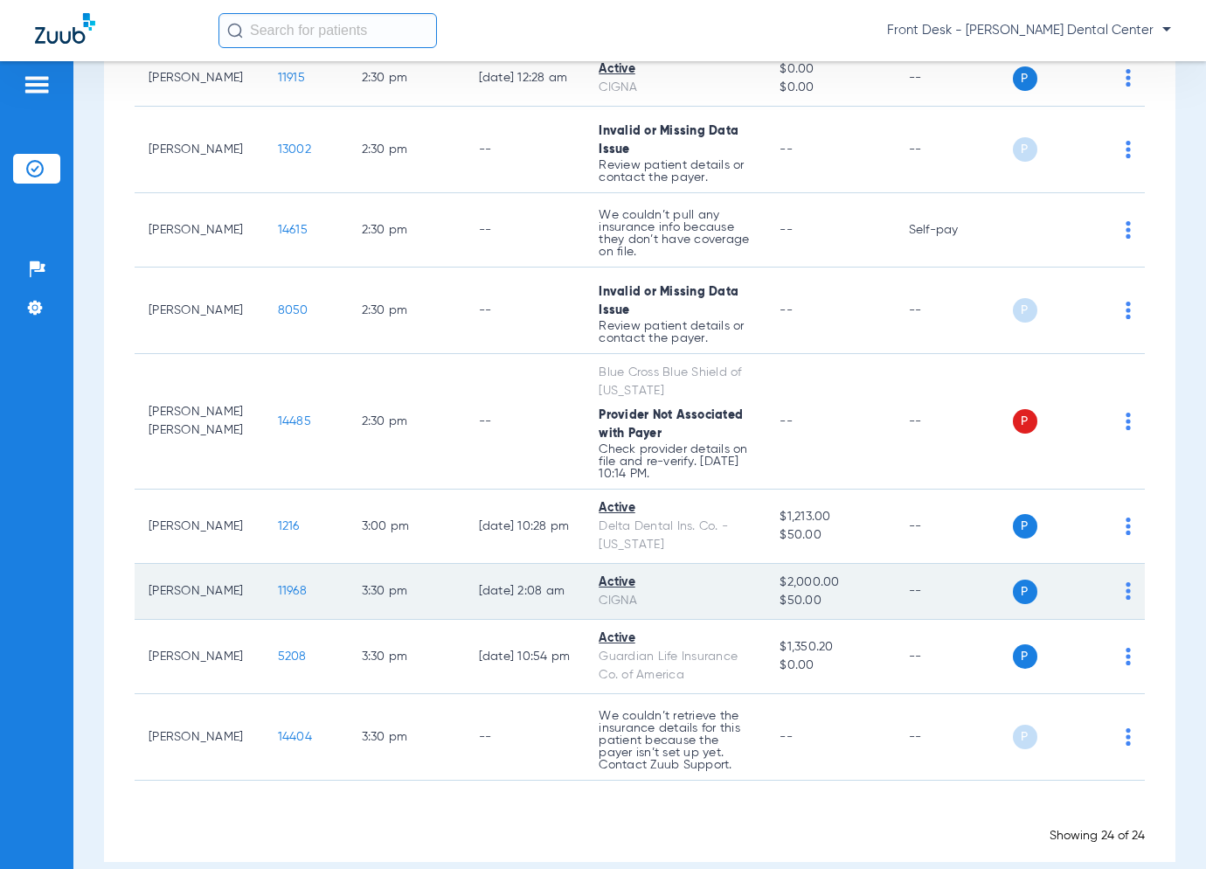
click at [278, 585] on span "11968" at bounding box center [292, 591] width 29 height 12
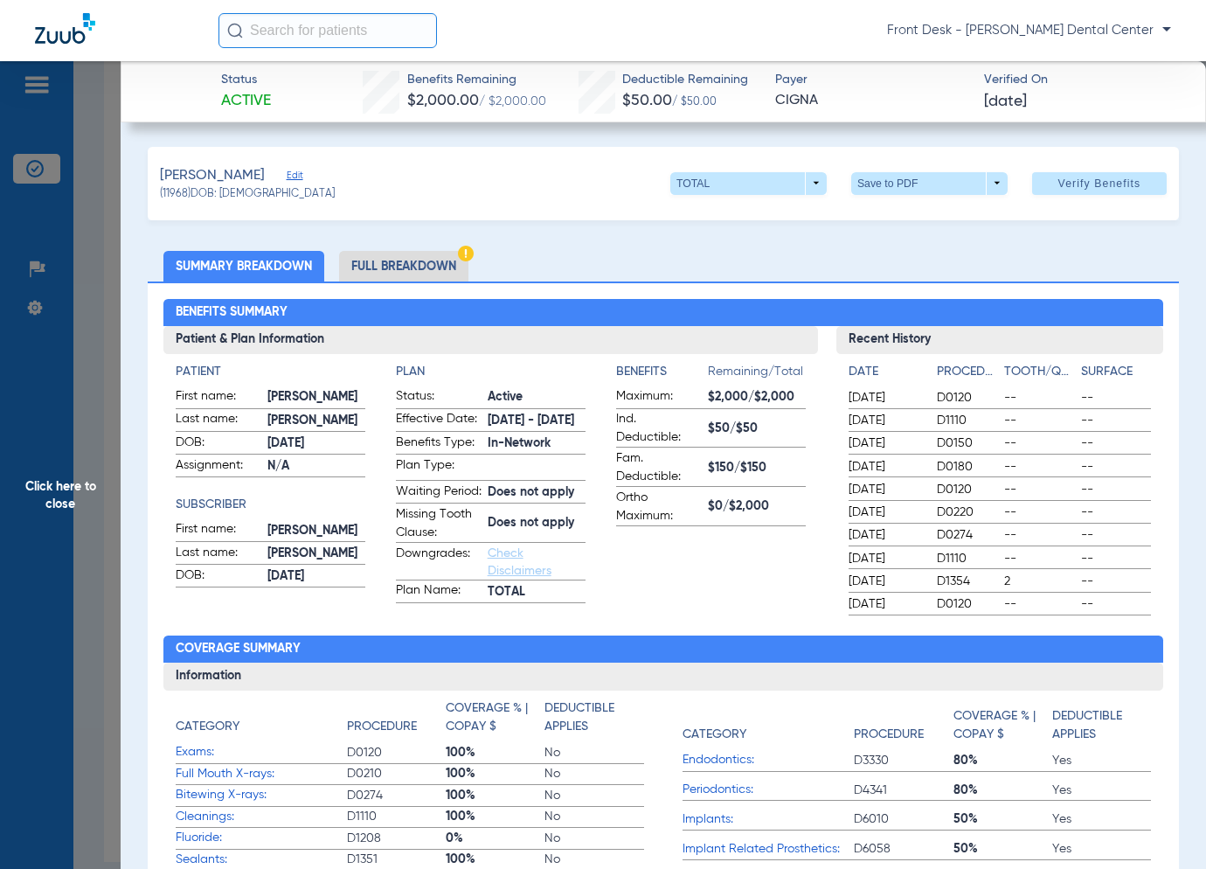
click at [104, 523] on span "Click here to close" at bounding box center [60, 495] width 121 height 869
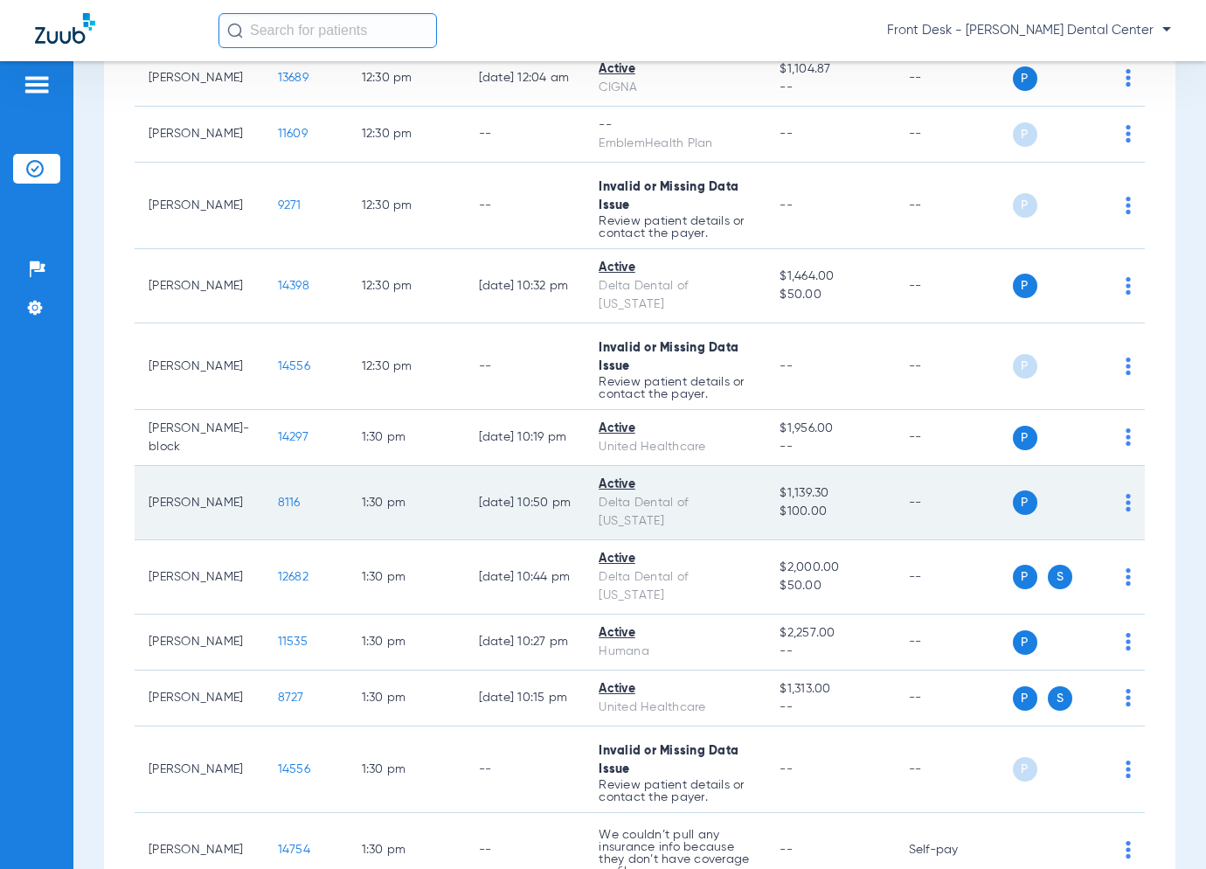
scroll to position [309, 0]
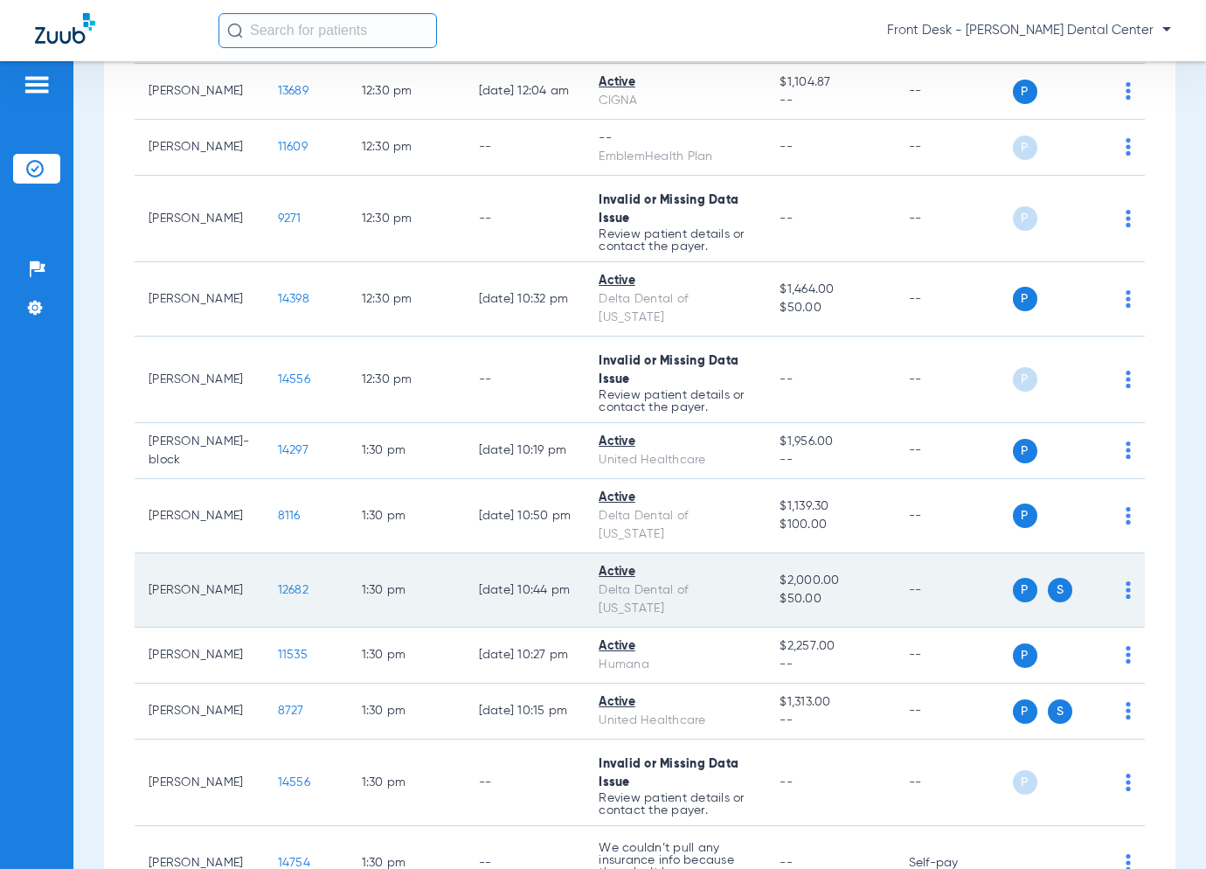
click at [278, 584] on span "12682" at bounding box center [293, 590] width 31 height 12
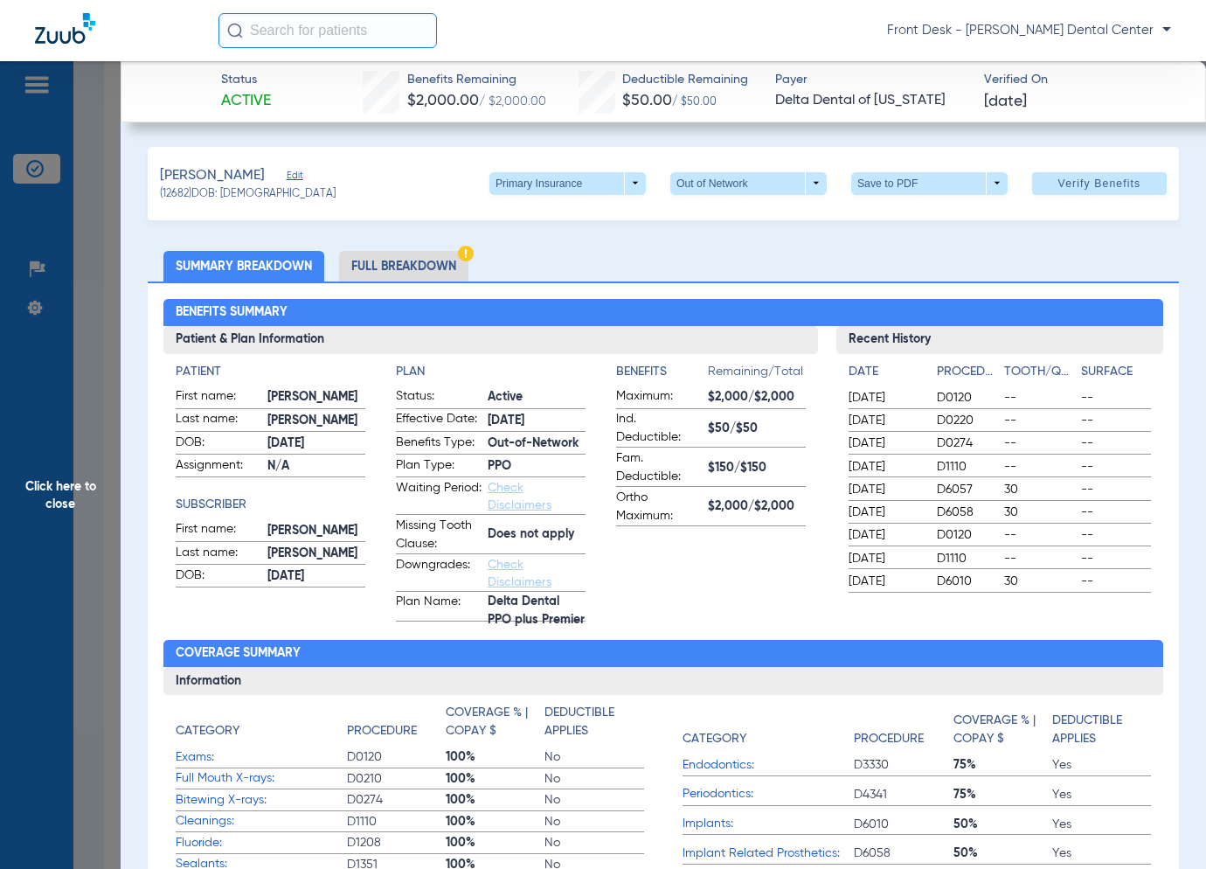
click at [73, 354] on span "Click here to close" at bounding box center [60, 495] width 121 height 869
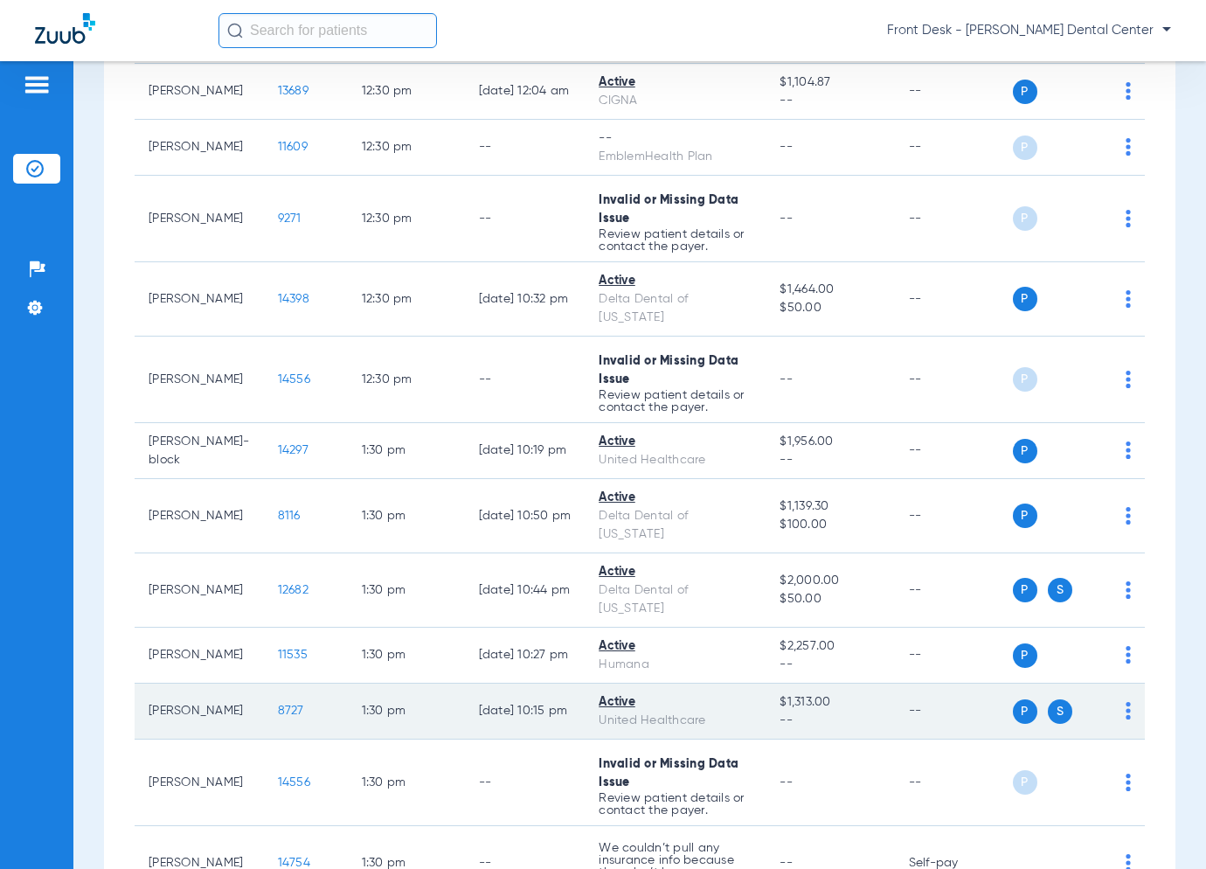
click at [278, 705] on span "8727" at bounding box center [291, 711] width 26 height 12
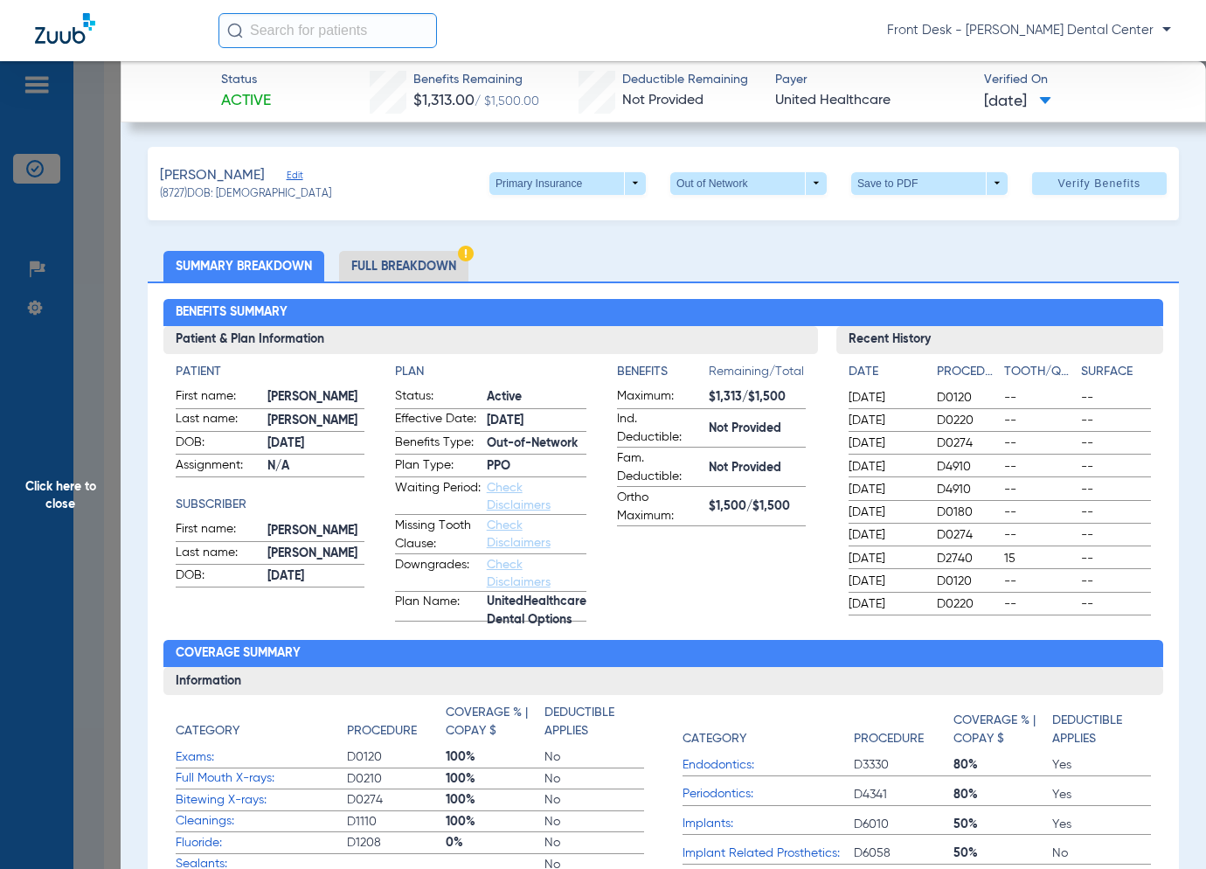
click at [73, 490] on span "Click here to close" at bounding box center [60, 495] width 121 height 869
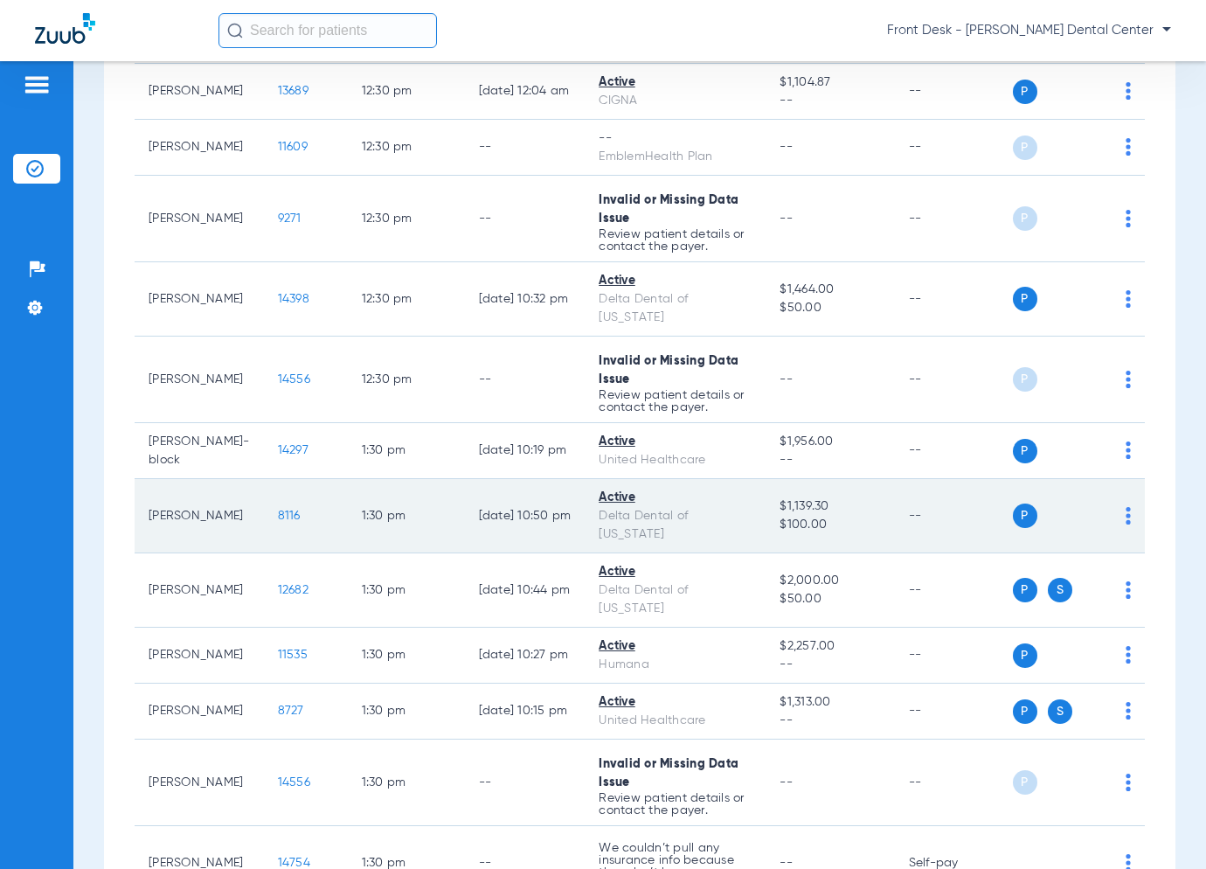
click at [278, 510] on span "8116" at bounding box center [289, 516] width 23 height 12
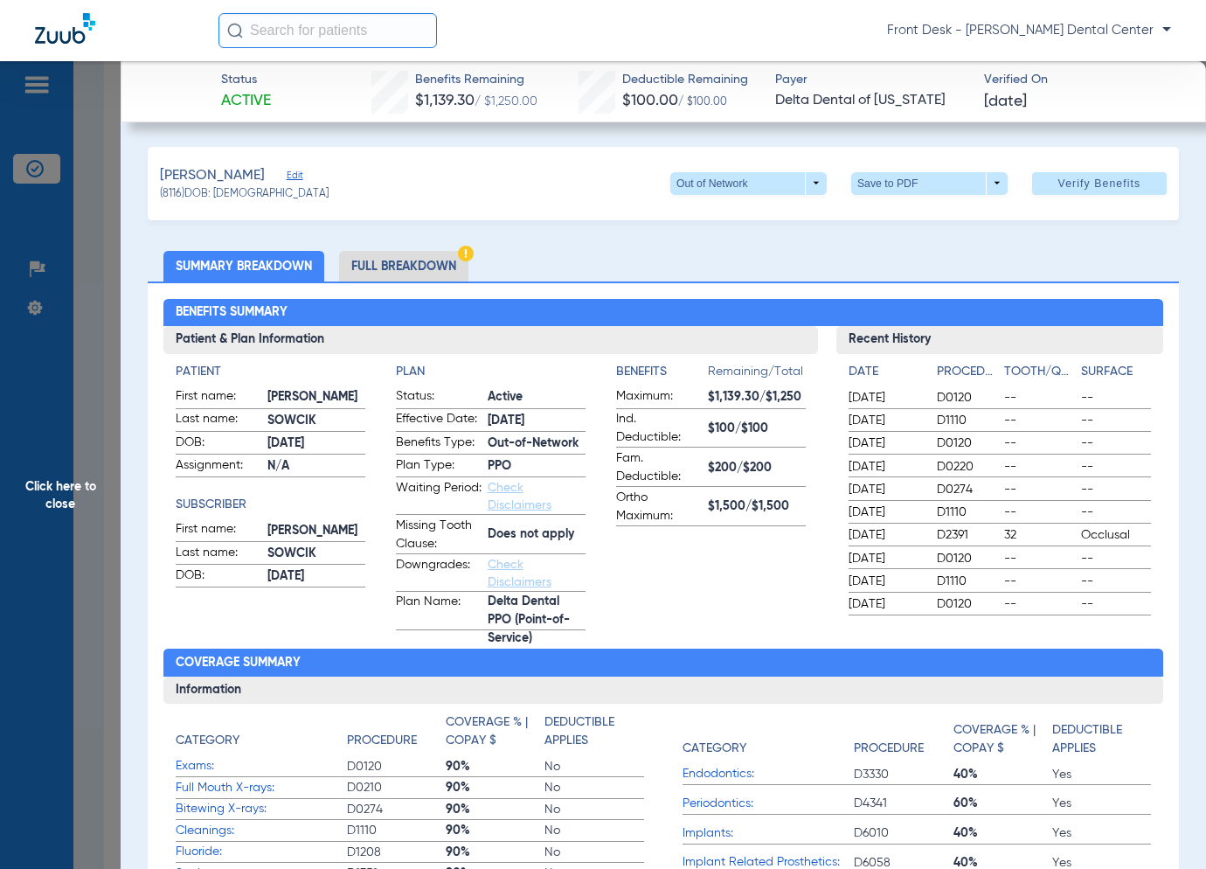
click at [56, 483] on span "Click here to close" at bounding box center [60, 495] width 121 height 869
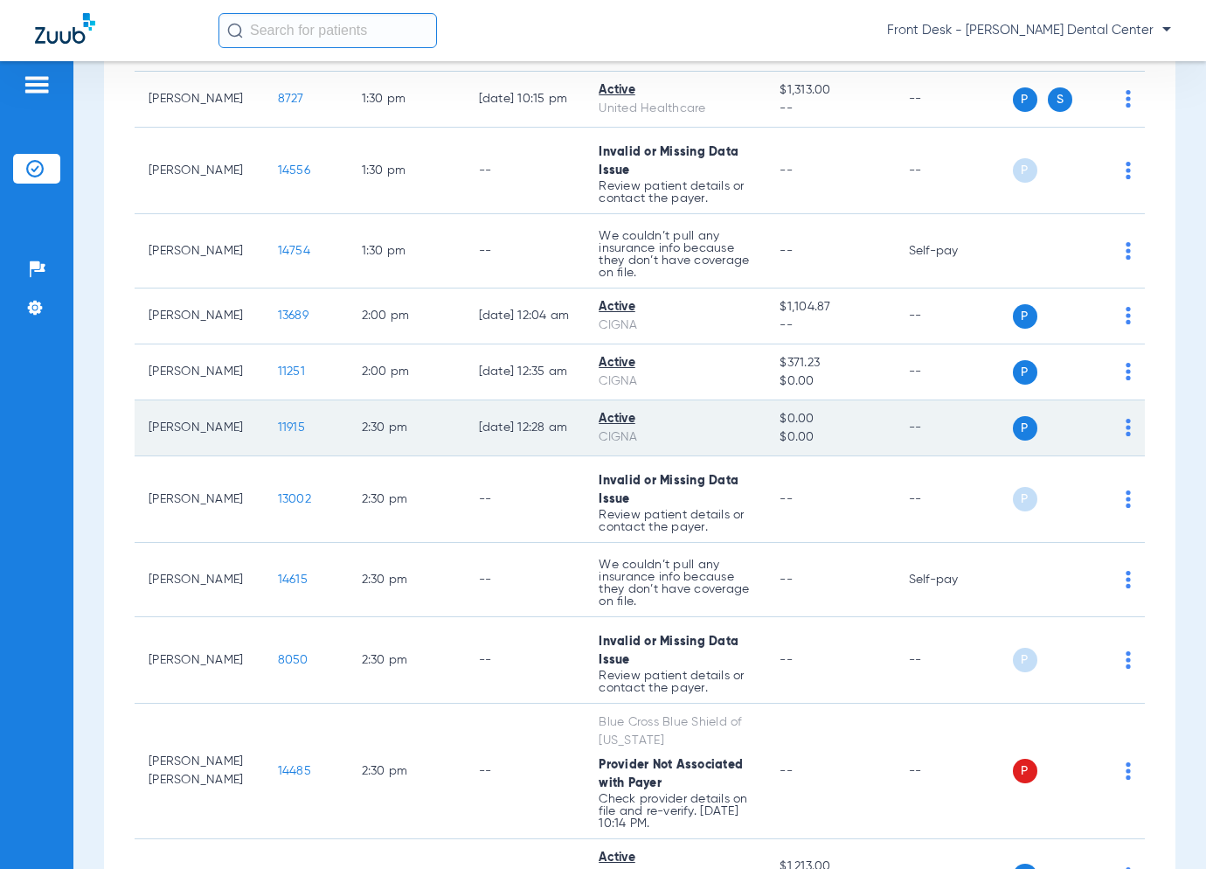
scroll to position [1270, 0]
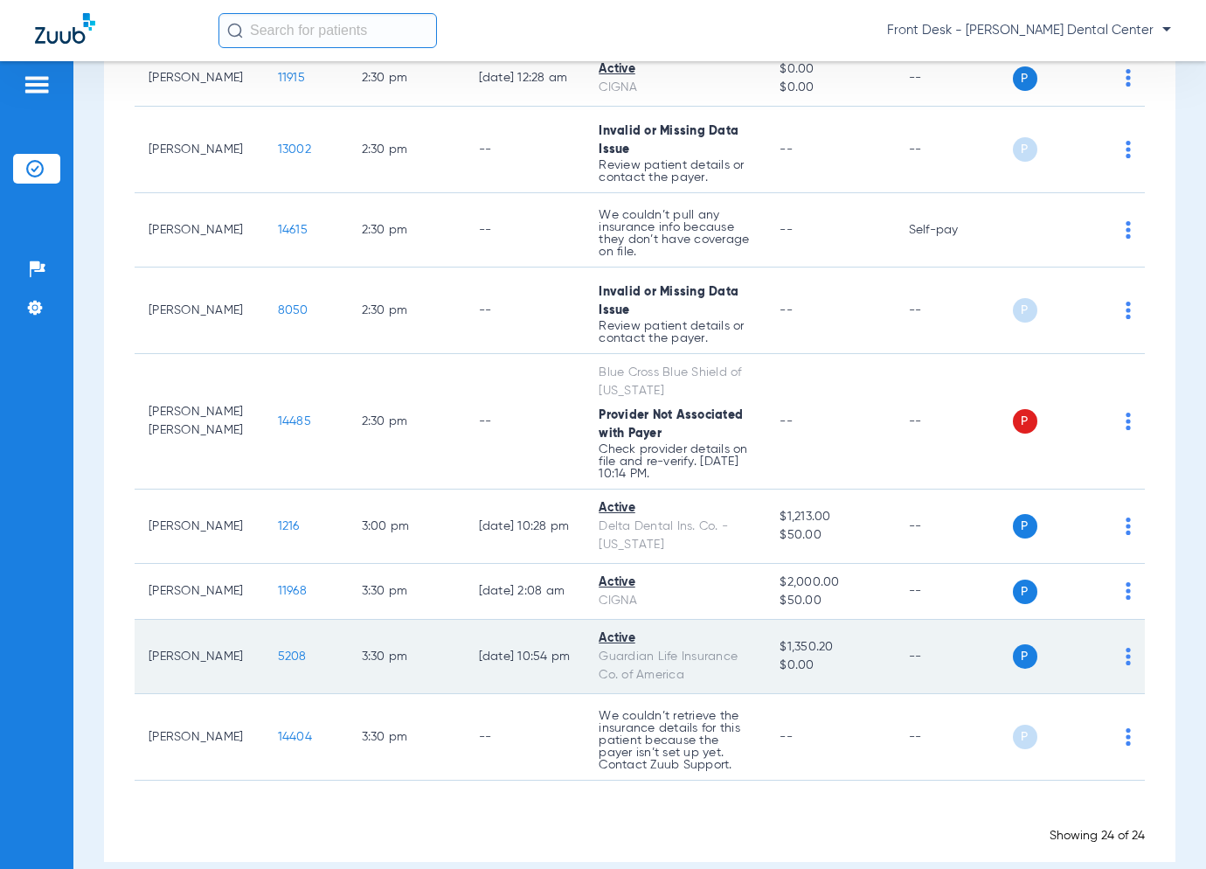
click at [278, 650] on span "5208" at bounding box center [292, 656] width 29 height 12
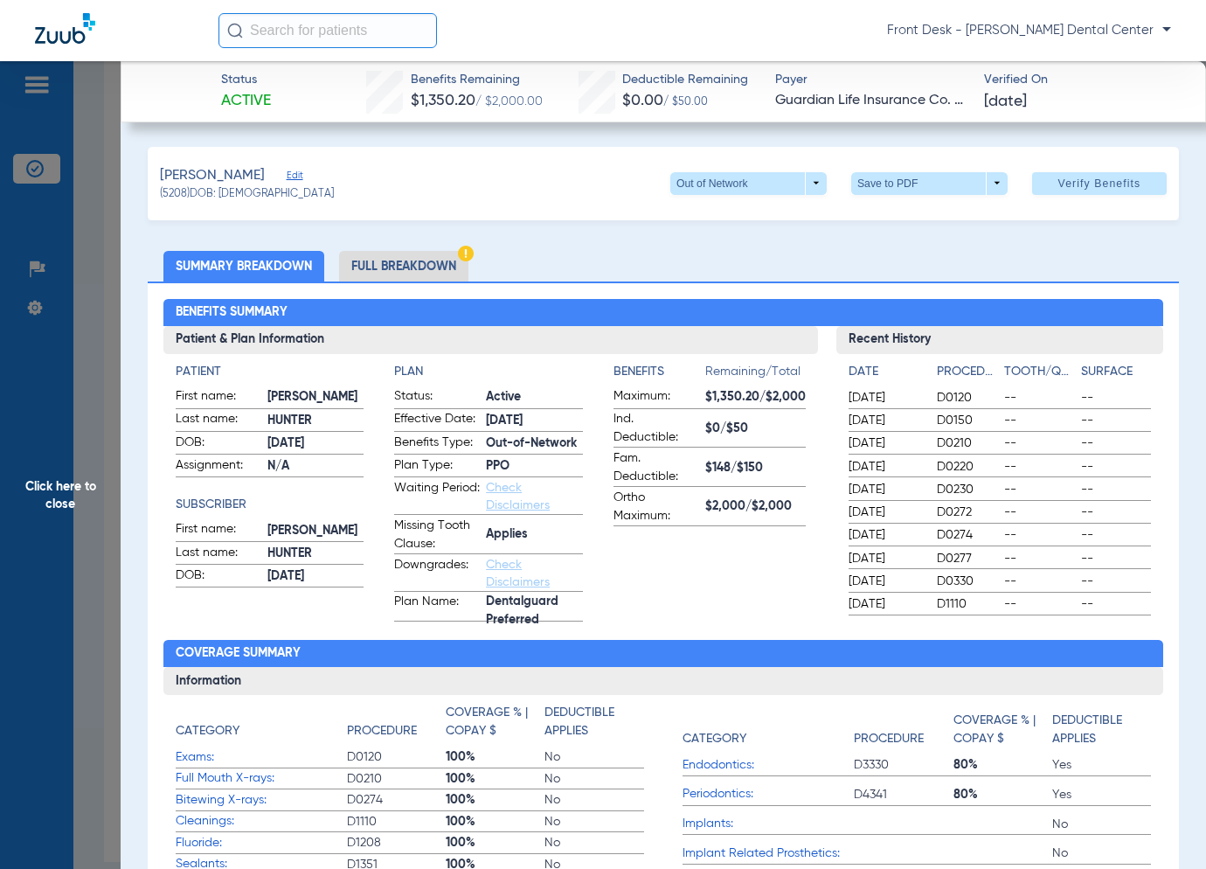
click at [53, 446] on span "Click here to close" at bounding box center [60, 495] width 121 height 869
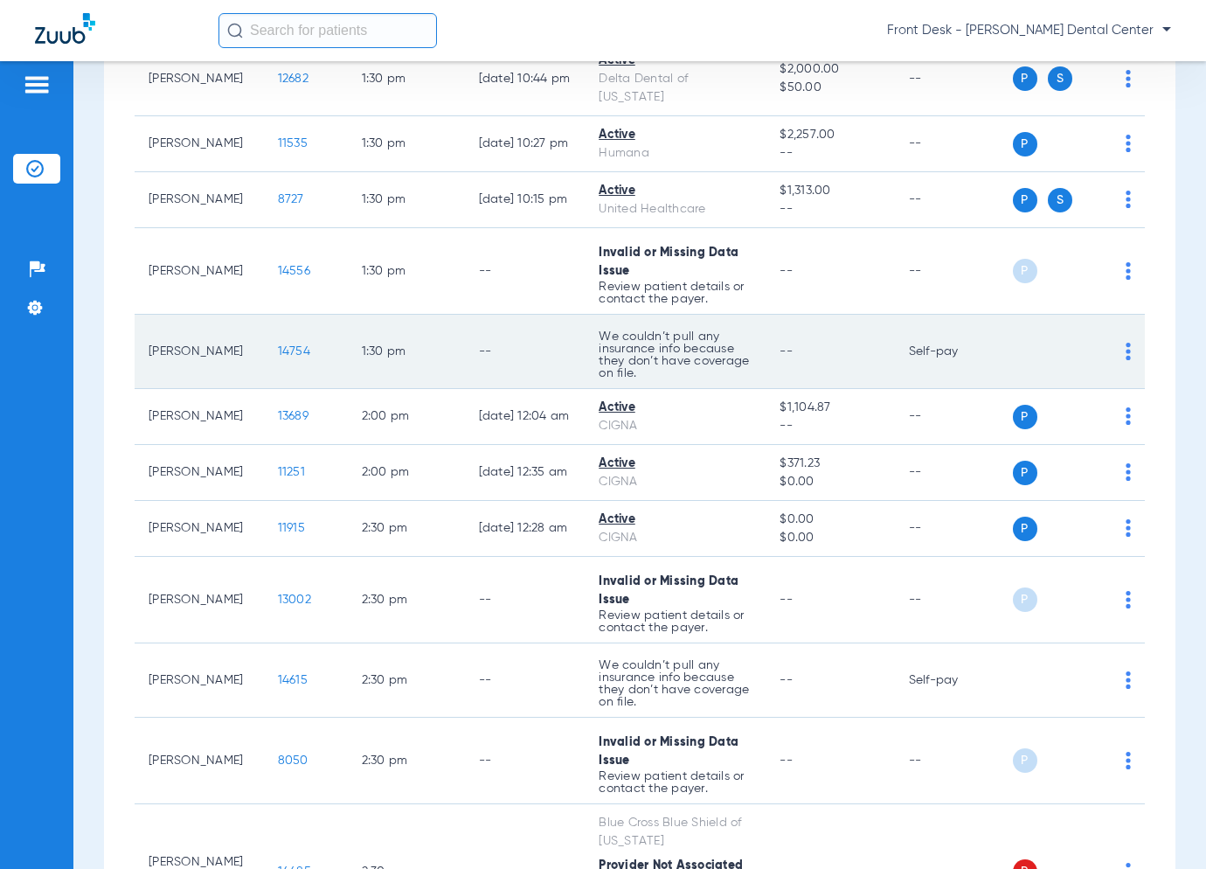
scroll to position [962, 0]
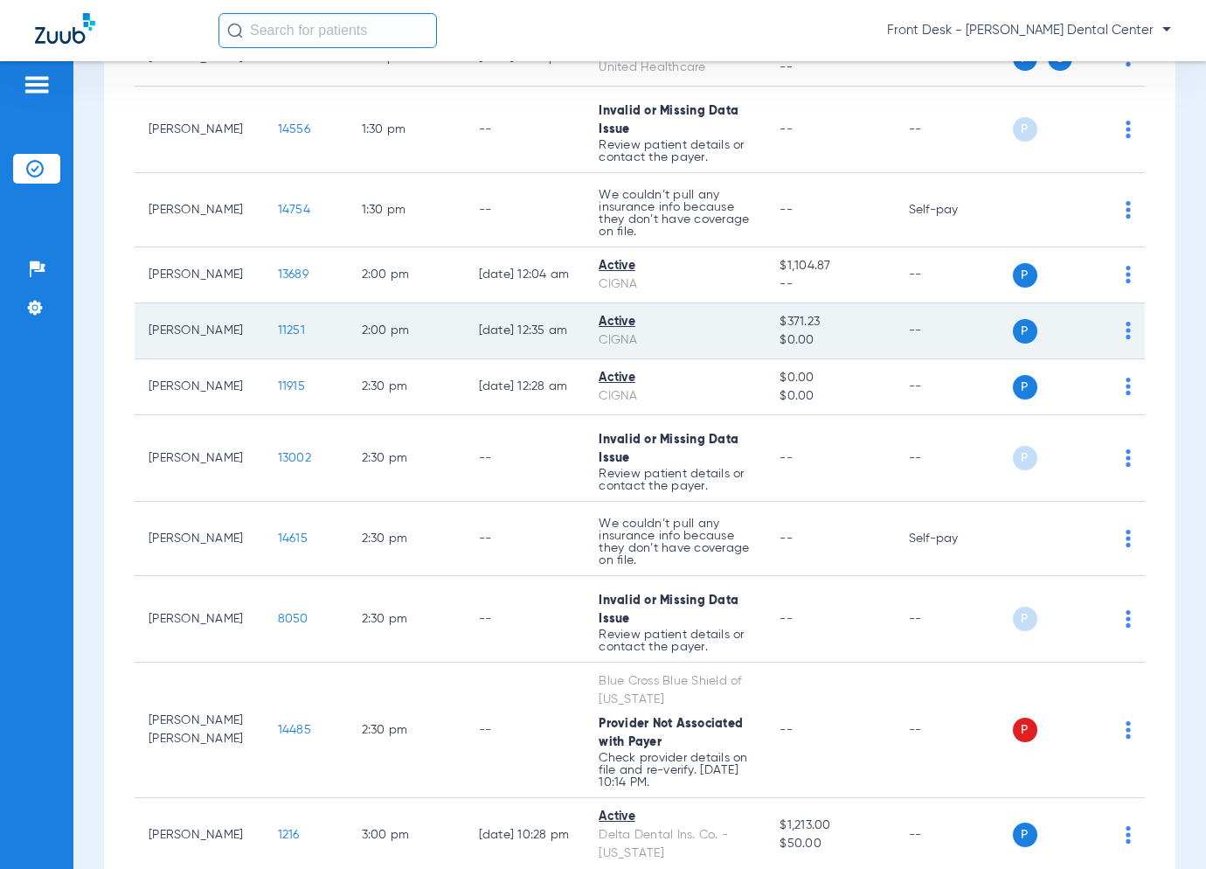
click at [278, 324] on span "11251" at bounding box center [291, 330] width 27 height 12
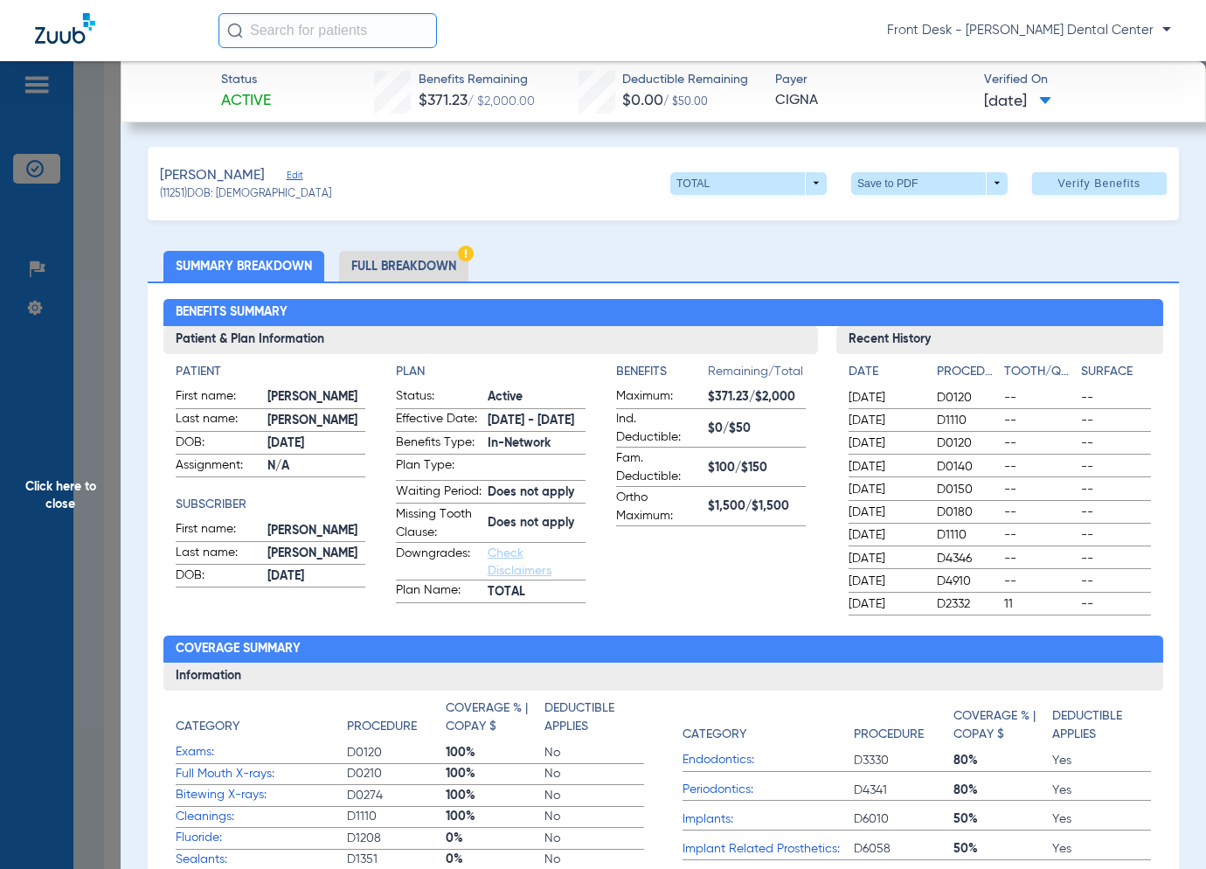
click at [94, 517] on span "Click here to close" at bounding box center [60, 495] width 121 height 869
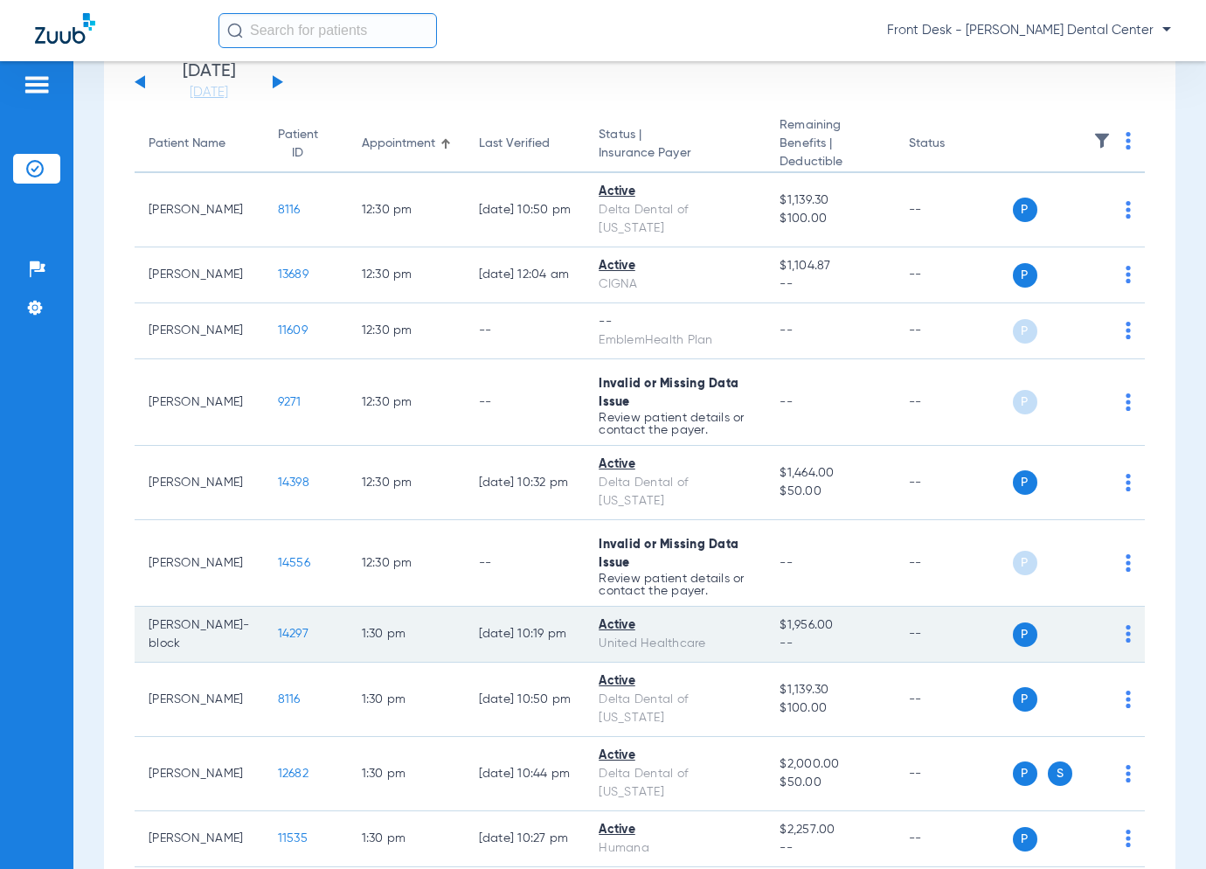
scroll to position [0, 0]
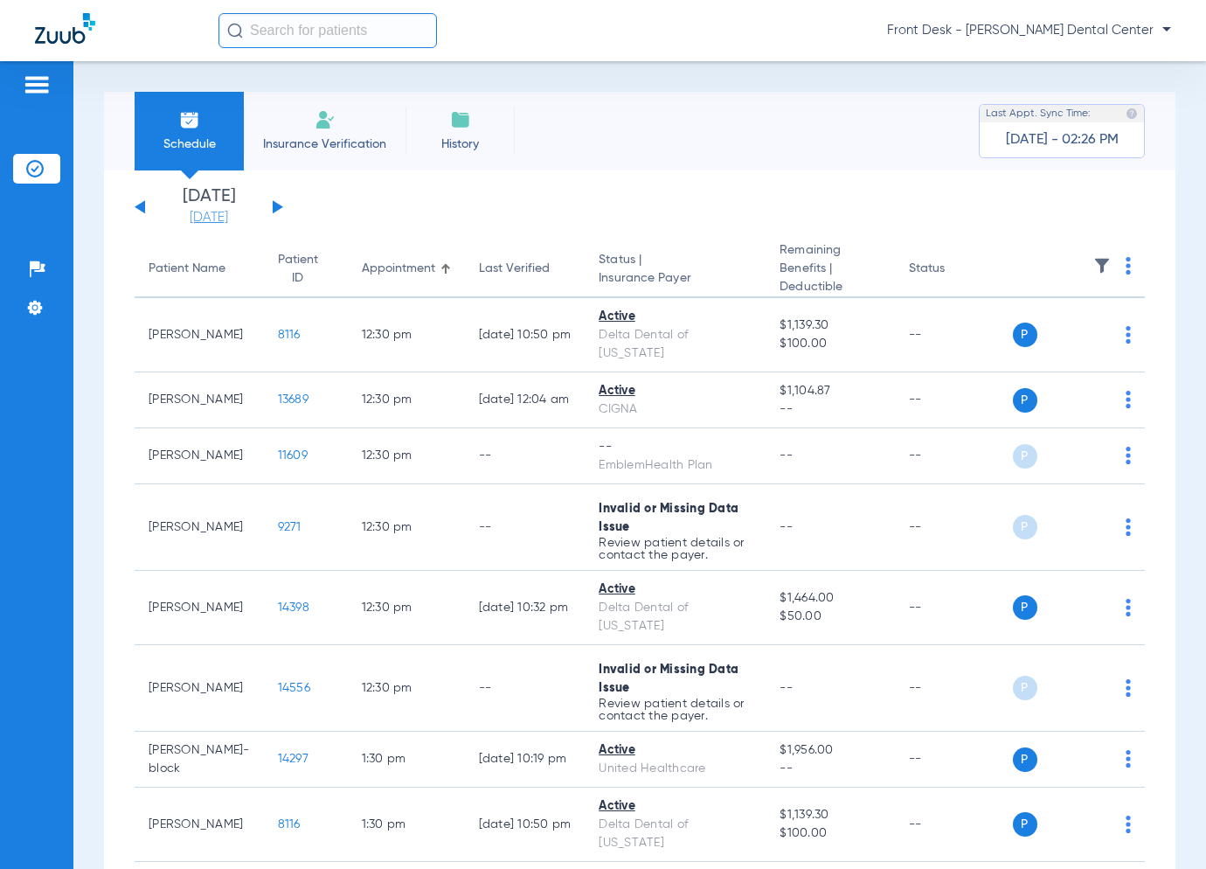
click at [222, 213] on link "[DATE]" at bounding box center [208, 217] width 105 height 17
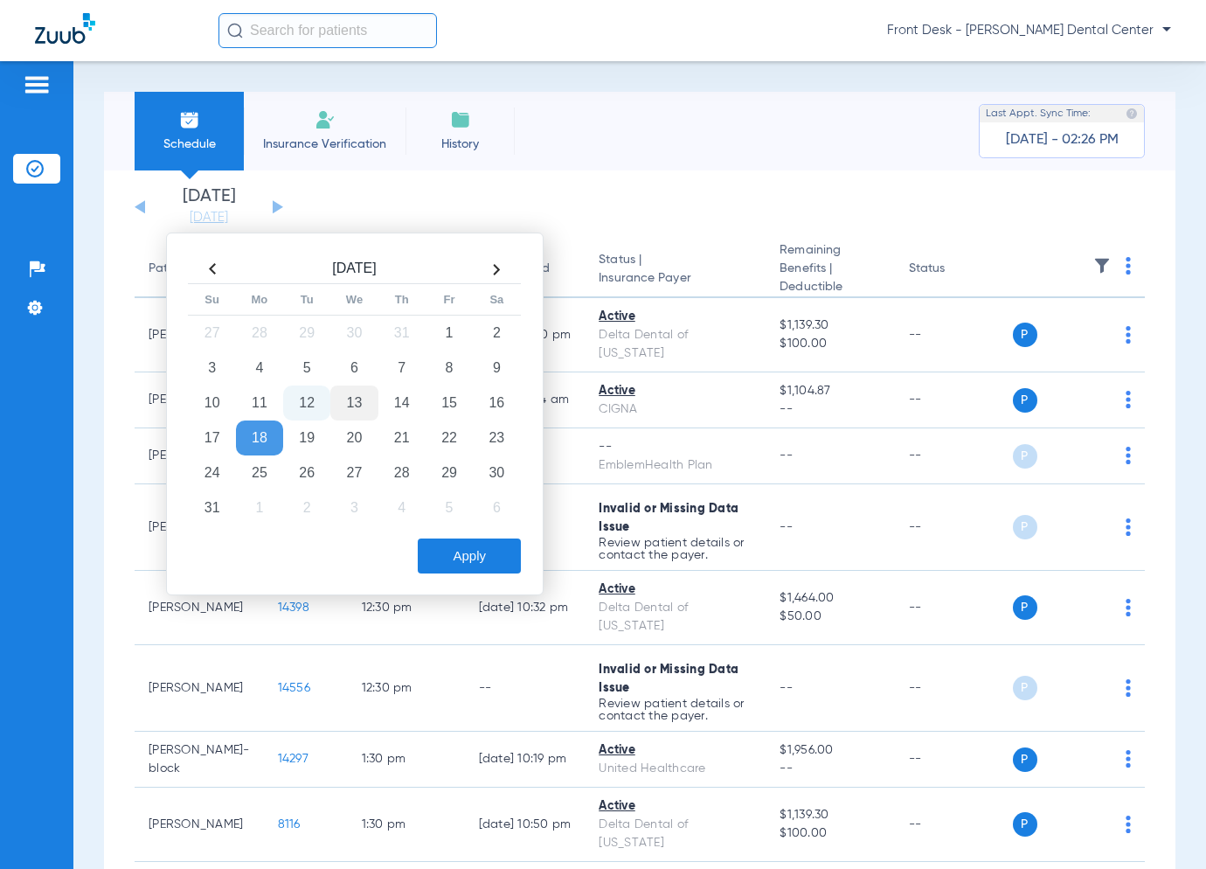
click at [371, 394] on td "13" at bounding box center [353, 402] width 47 height 35
click at [461, 549] on button "Apply" at bounding box center [469, 555] width 103 height 35
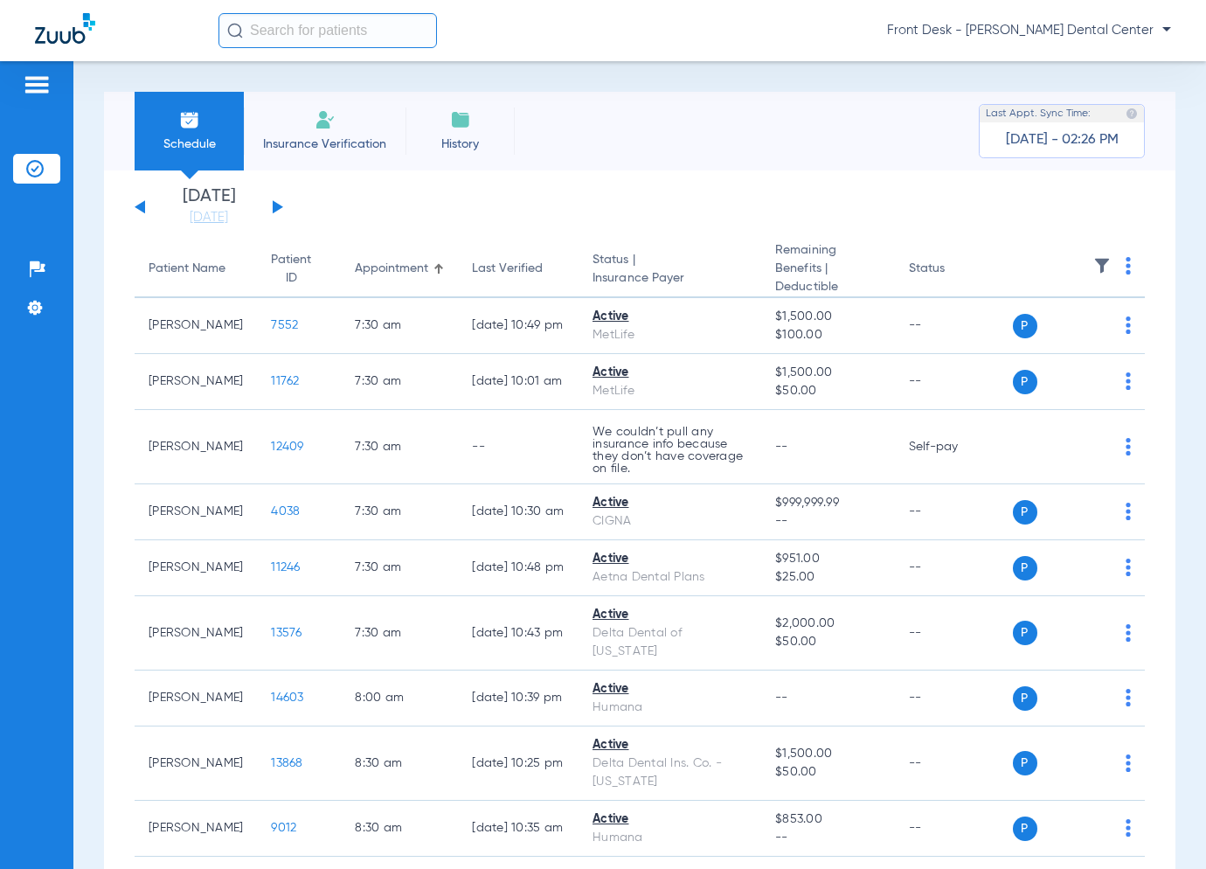
click at [290, 148] on span "Insurance Verification" at bounding box center [324, 143] width 135 height 17
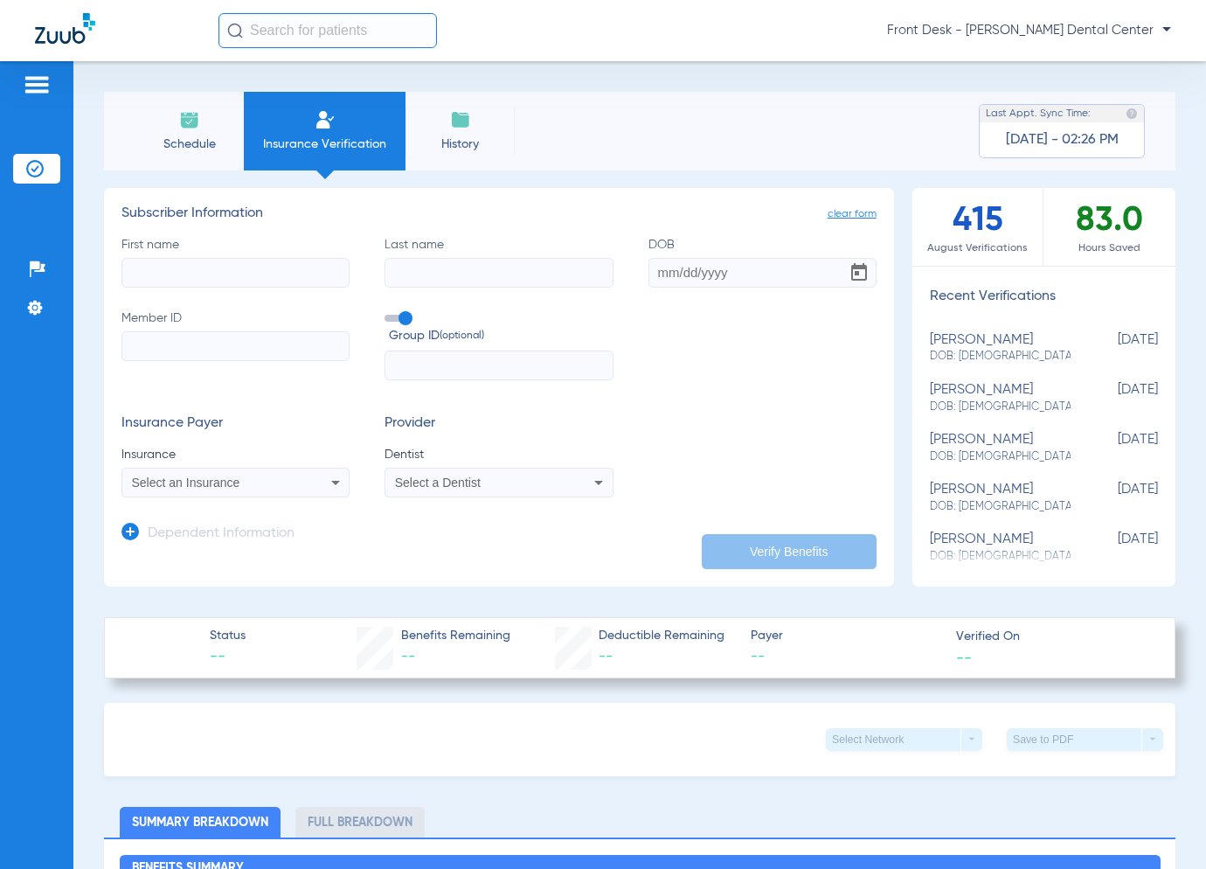
click at [458, 135] on span "History" at bounding box center [460, 143] width 83 height 17
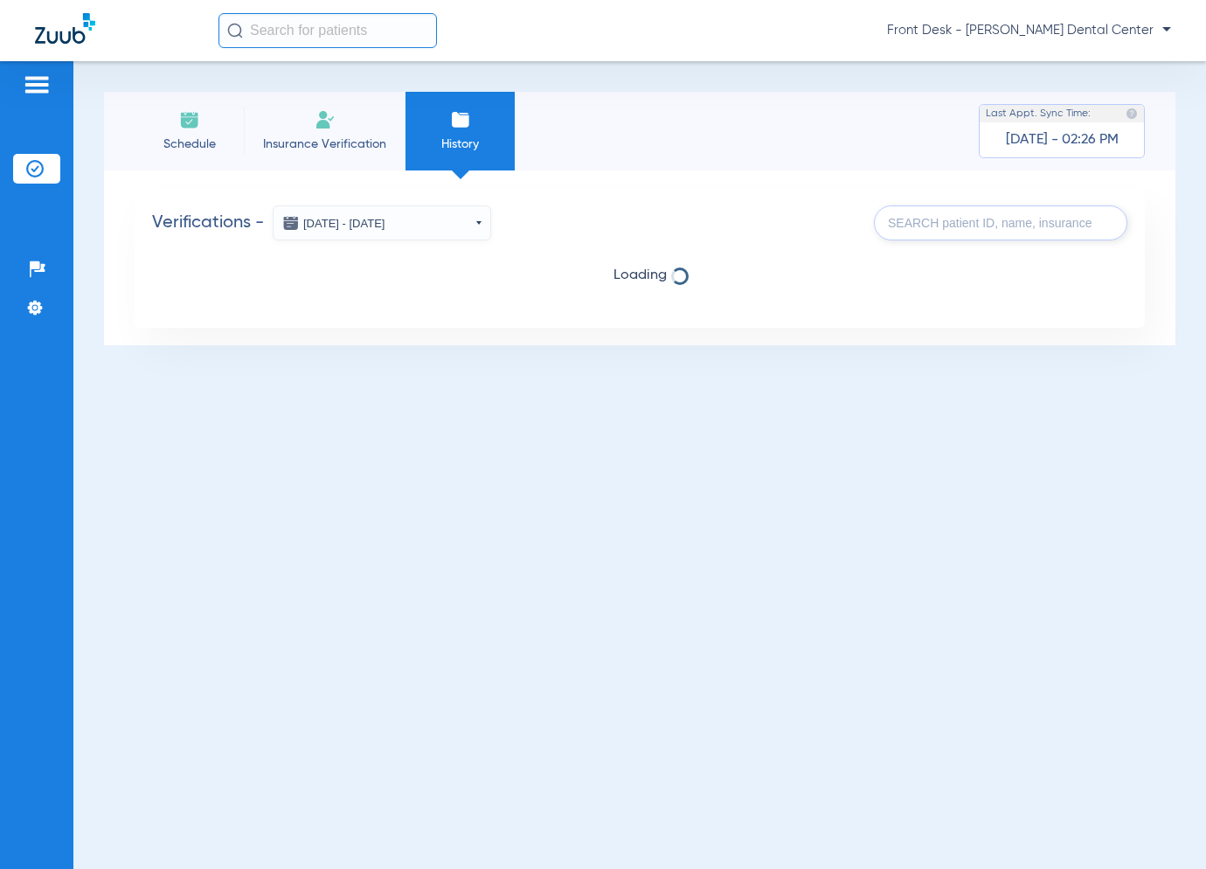
click at [193, 130] on li "Schedule" at bounding box center [189, 131] width 109 height 79
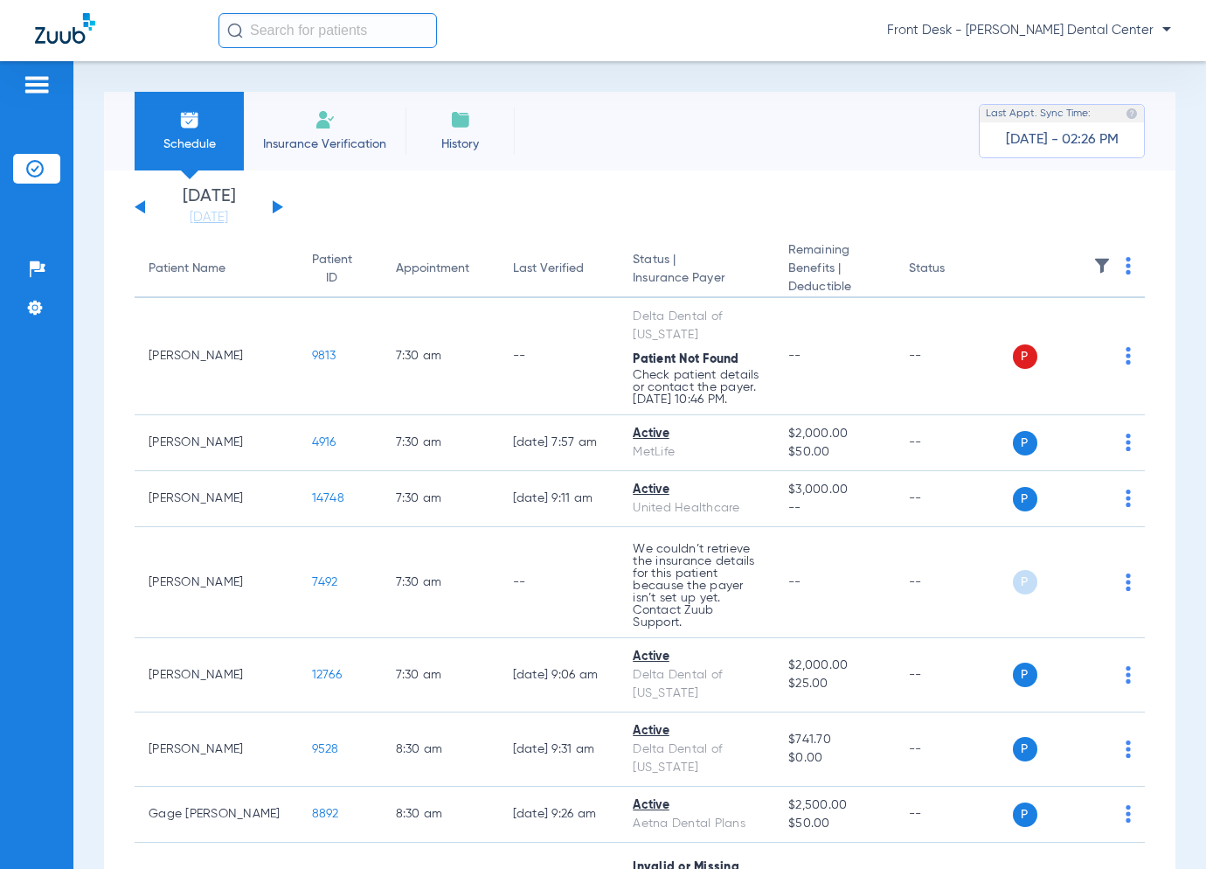
click at [445, 104] on li "History" at bounding box center [460, 131] width 109 height 79
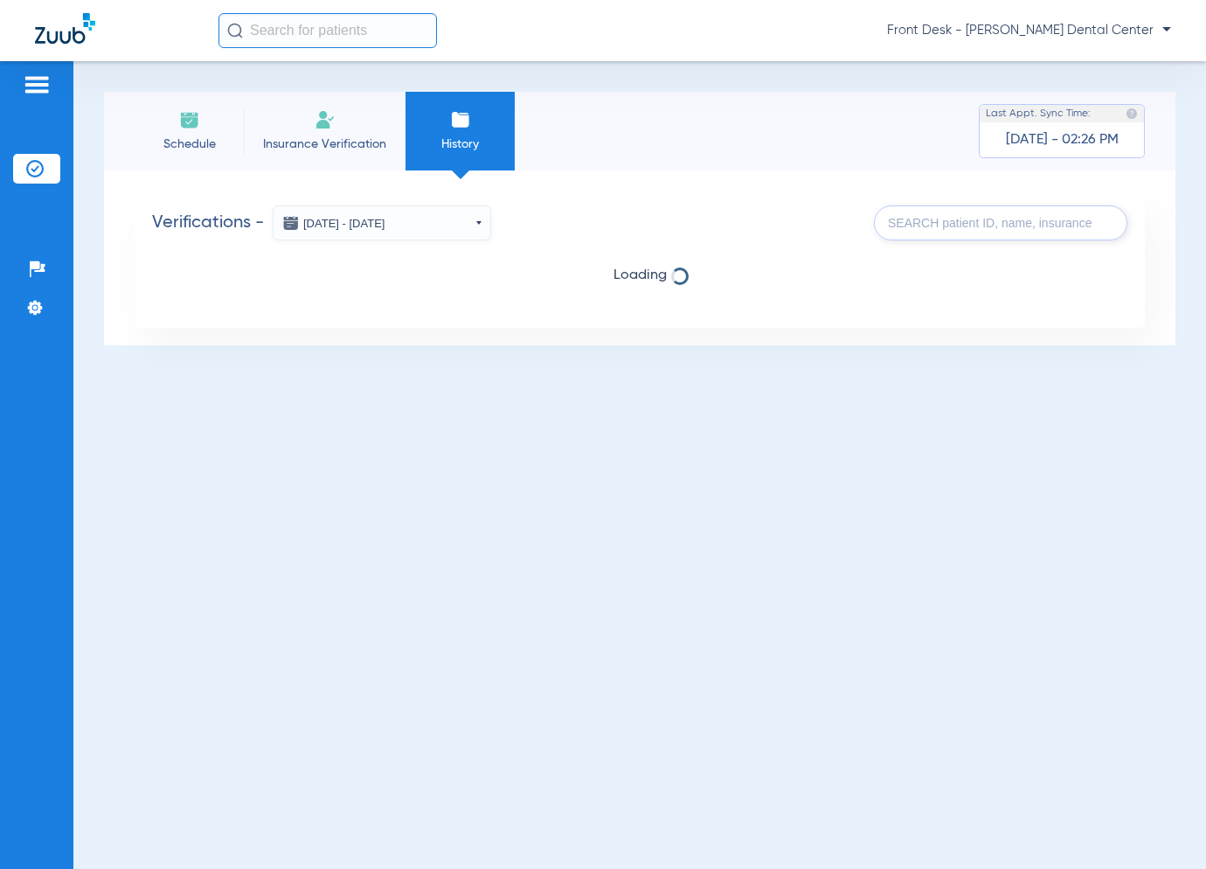
click at [198, 122] on img at bounding box center [189, 119] width 21 height 21
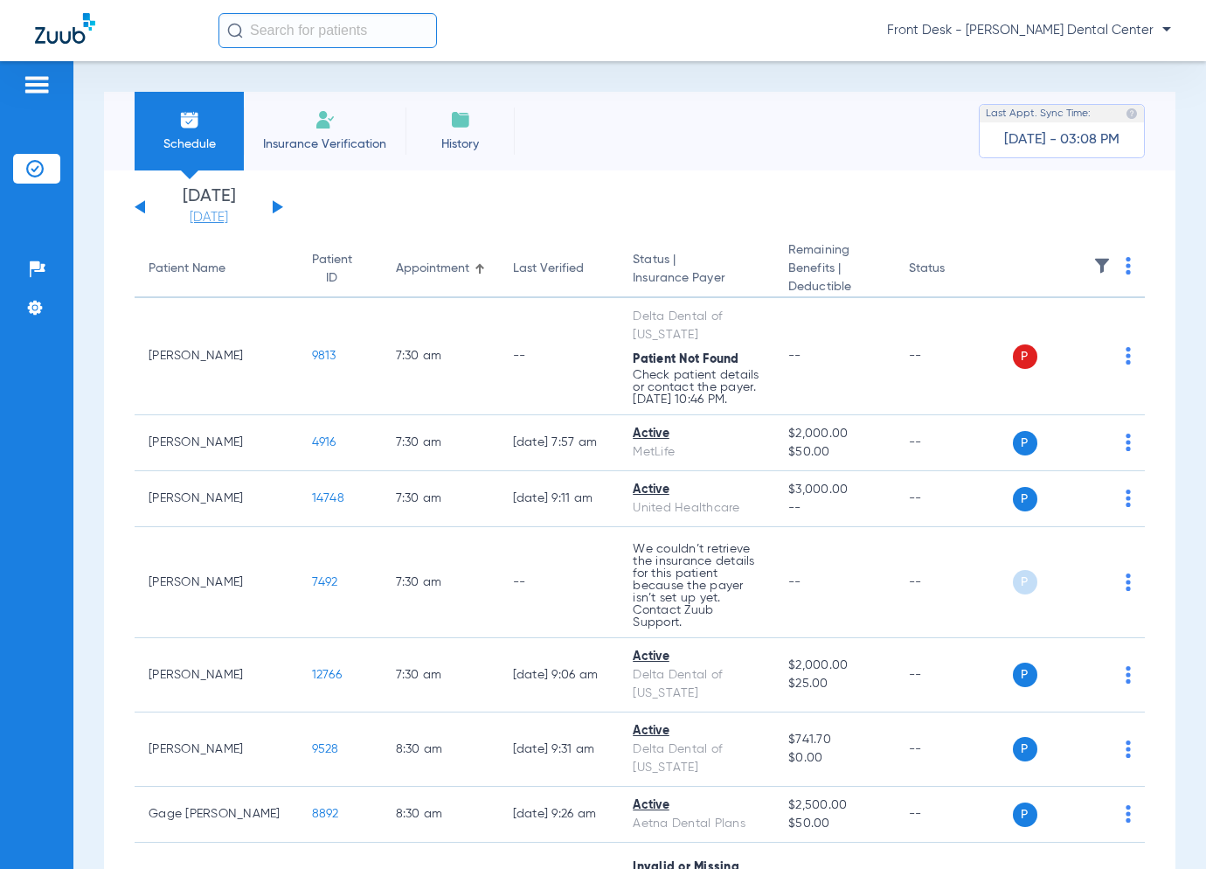
click at [184, 216] on link "[DATE]" at bounding box center [208, 217] width 105 height 17
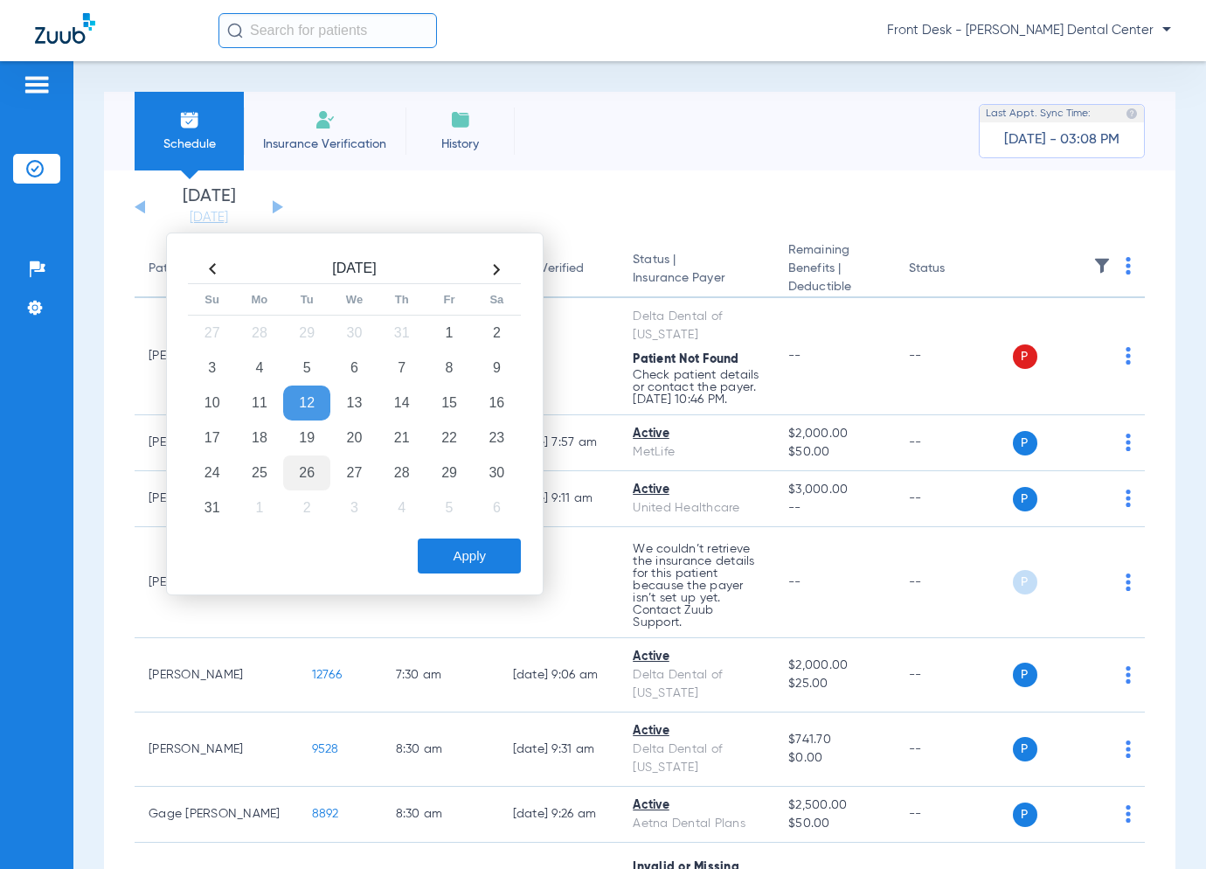
click at [313, 466] on td "26" at bounding box center [306, 472] width 47 height 35
click at [510, 569] on button "Apply" at bounding box center [469, 555] width 103 height 35
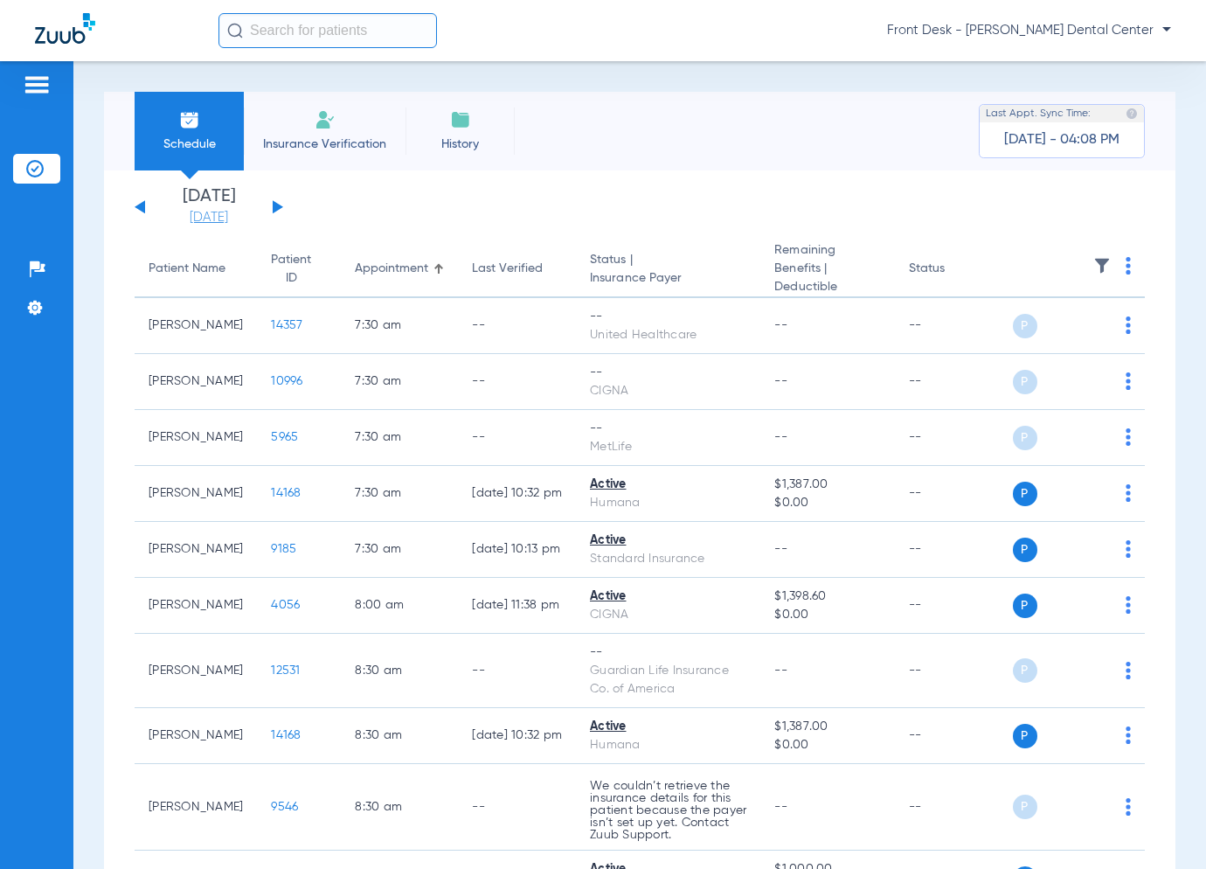
click at [210, 212] on link "[DATE]" at bounding box center [208, 217] width 105 height 17
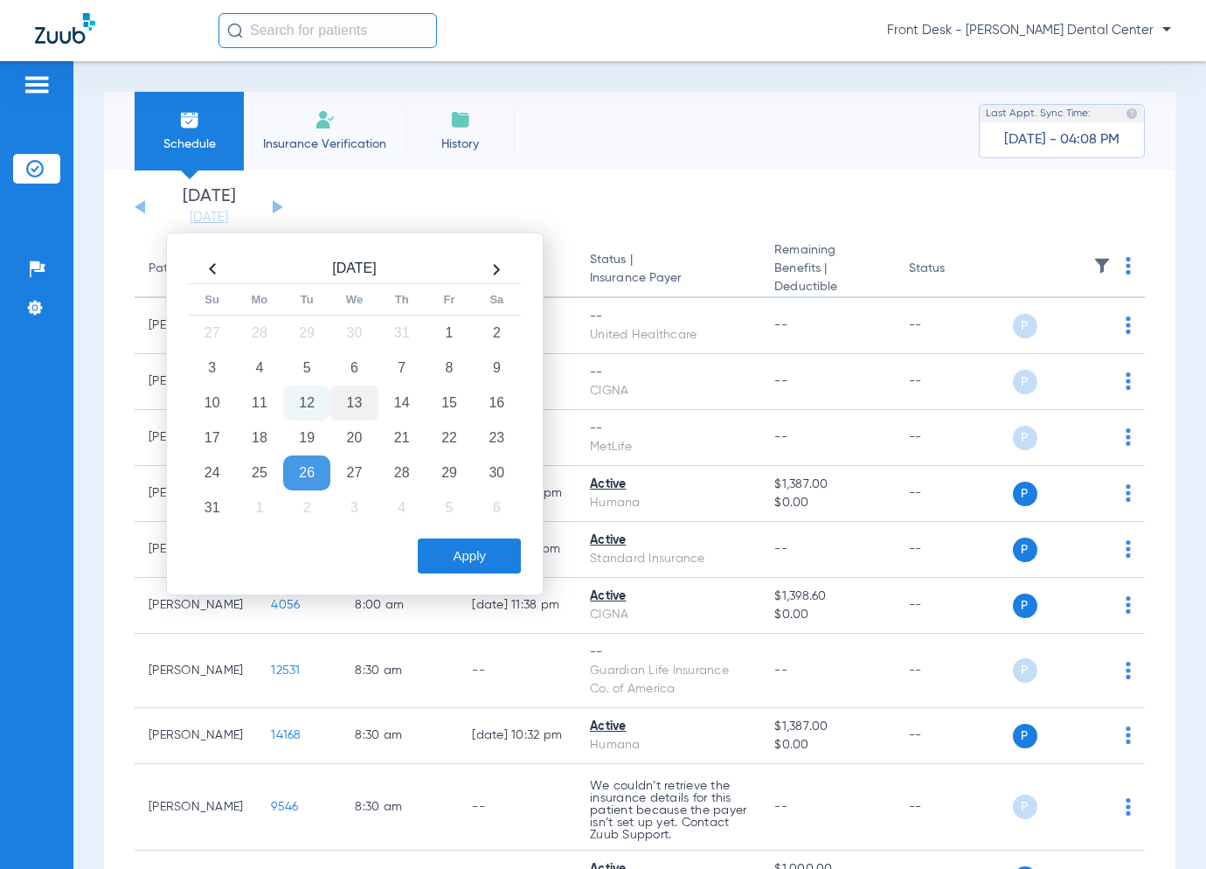
click at [370, 393] on td "13" at bounding box center [353, 402] width 47 height 35
click at [509, 563] on button "Apply" at bounding box center [469, 555] width 103 height 35
